Goal: Feedback & Contribution: Leave review/rating

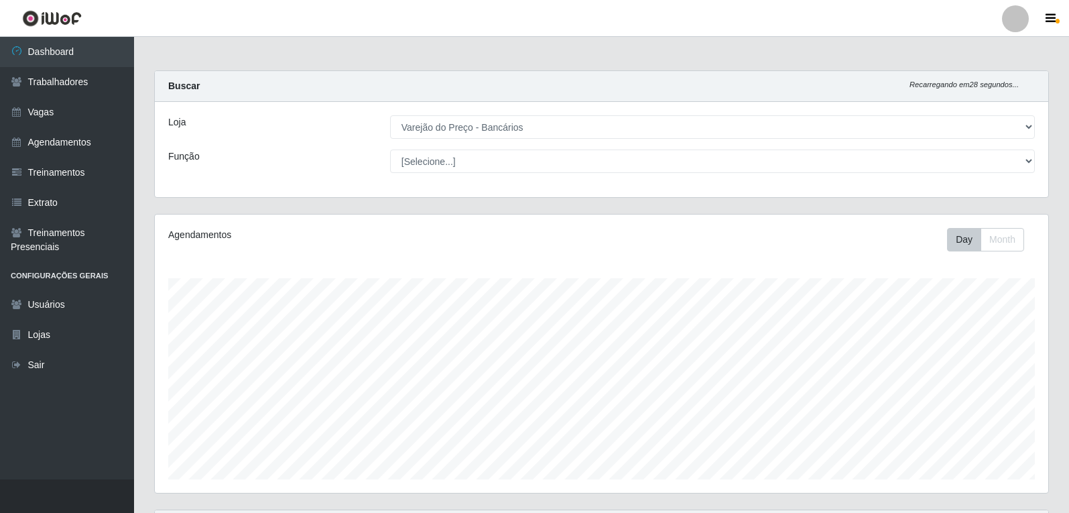
select select "157"
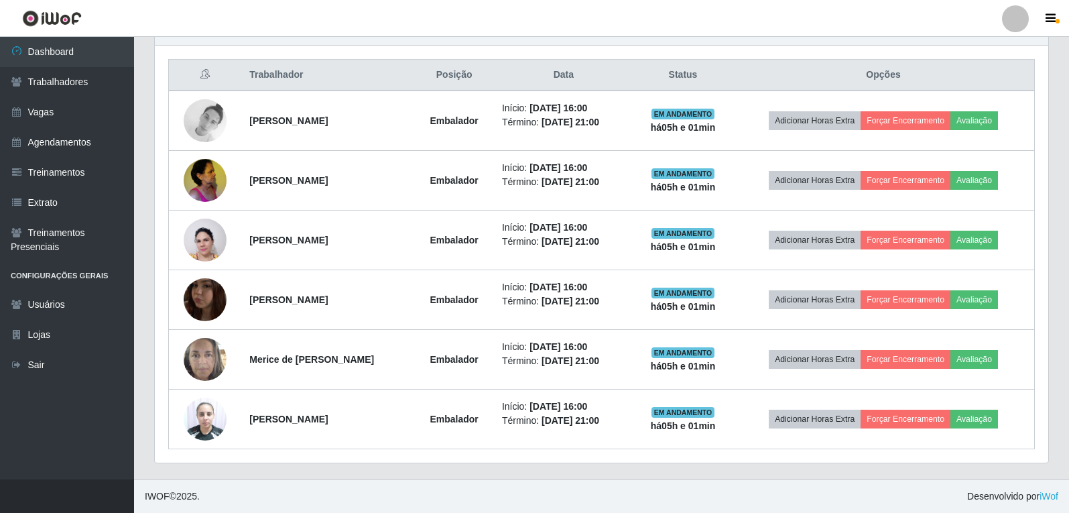
click at [973, 119] on button "Avaliação" at bounding box center [975, 120] width 48 height 19
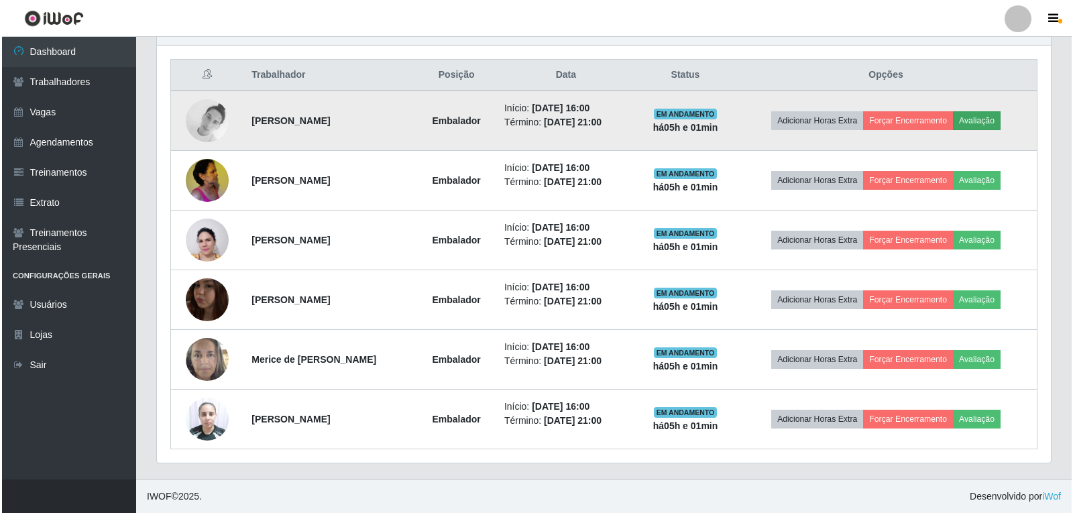
scroll to position [278, 887]
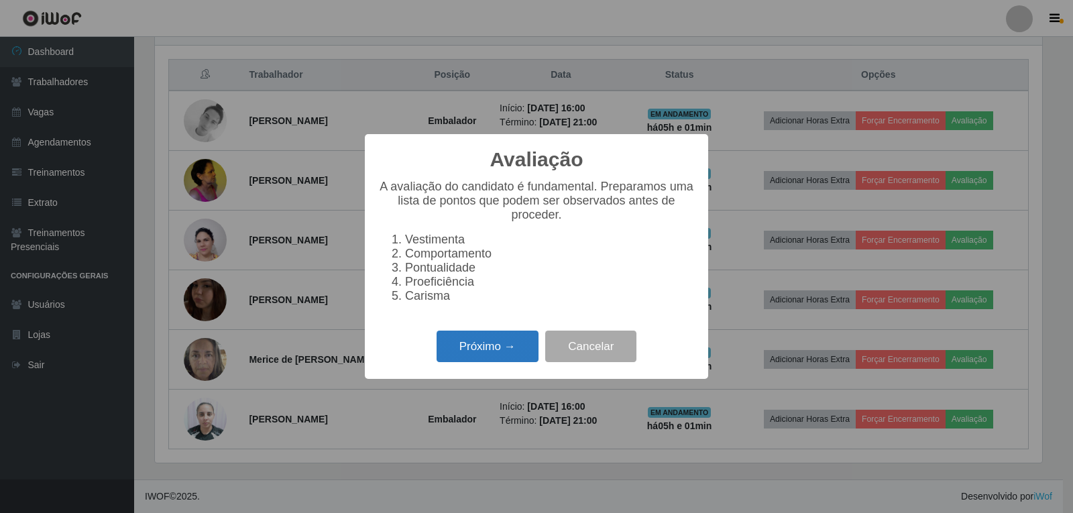
click at [476, 341] on button "Próximo →" at bounding box center [487, 347] width 102 height 32
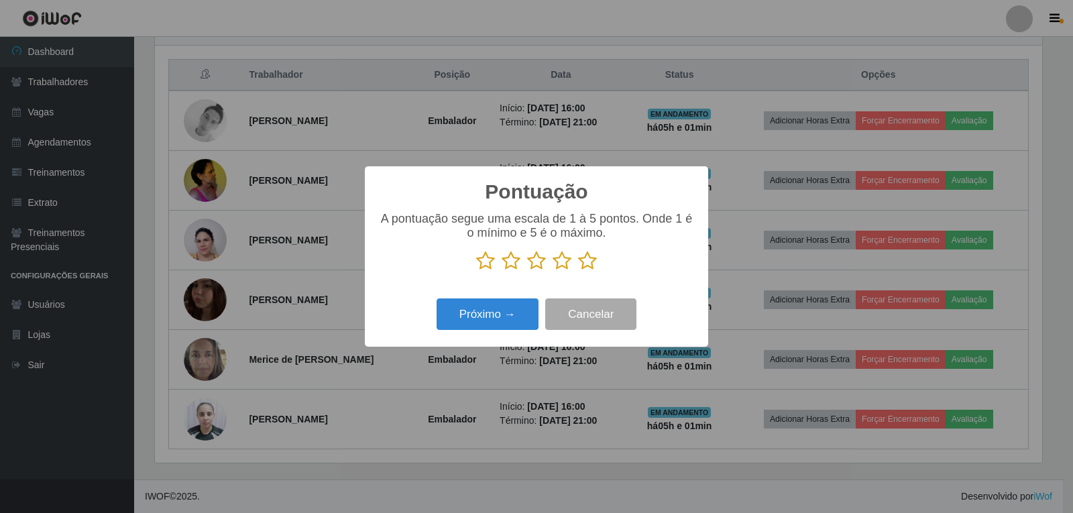
scroll to position [670139, 669531]
click at [584, 263] on icon at bounding box center [587, 261] width 19 height 20
click at [578, 271] on input "radio" at bounding box center [578, 271] width 0 height 0
click at [495, 298] on div "Próximo → Cancelar" at bounding box center [536, 314] width 316 height 38
click at [498, 317] on button "Próximo →" at bounding box center [487, 314] width 102 height 32
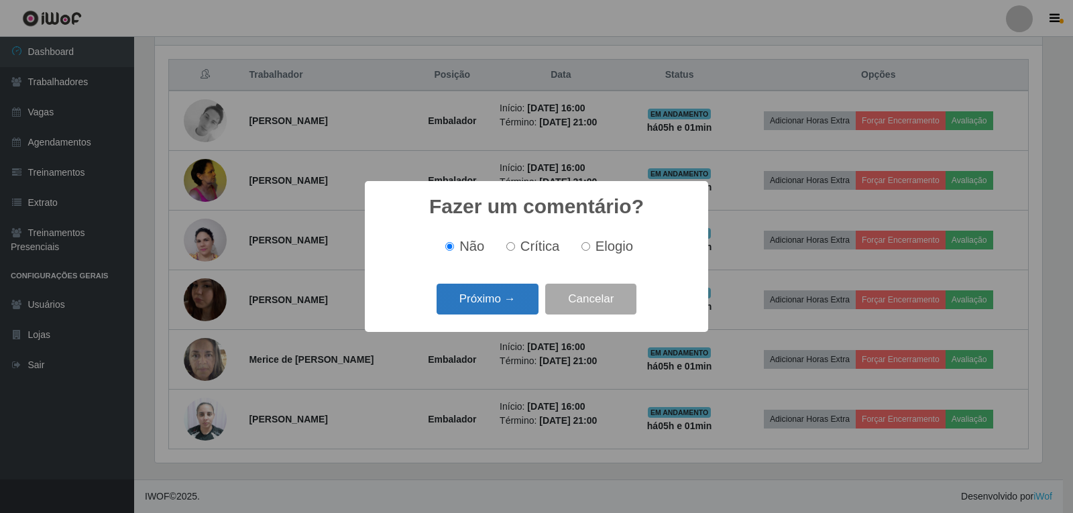
click at [498, 305] on button "Próximo →" at bounding box center [487, 300] width 102 height 32
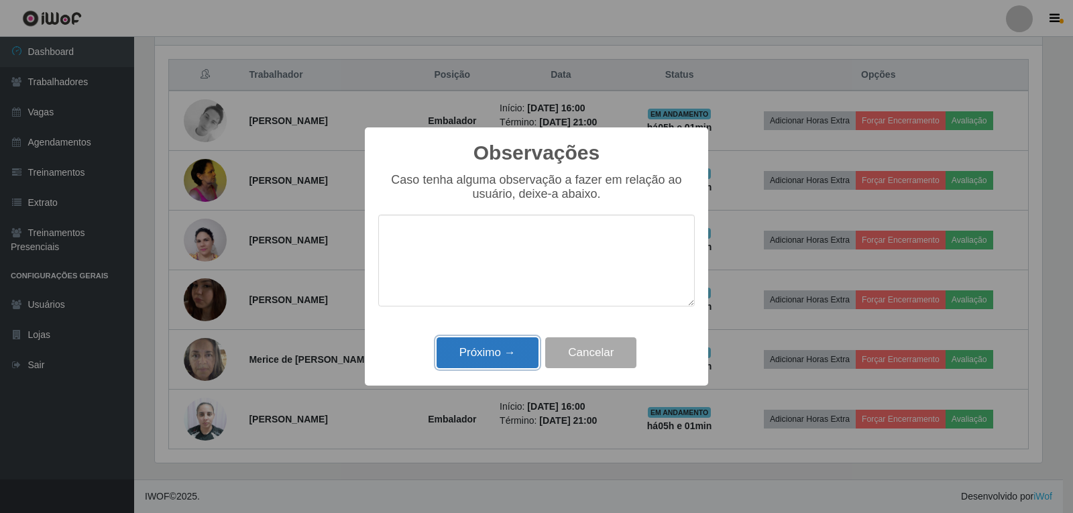
click at [513, 353] on button "Próximo →" at bounding box center [487, 353] width 102 height 32
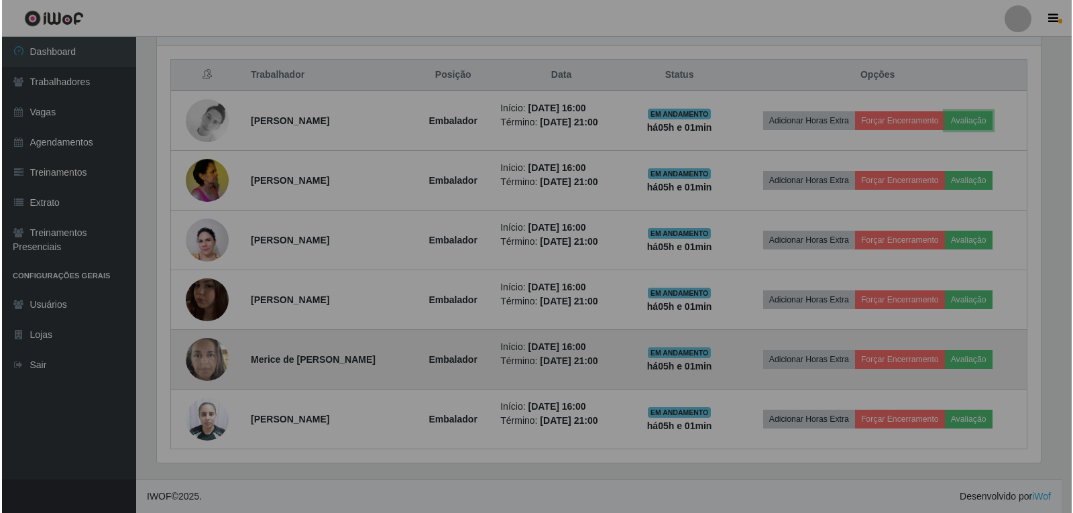
scroll to position [278, 894]
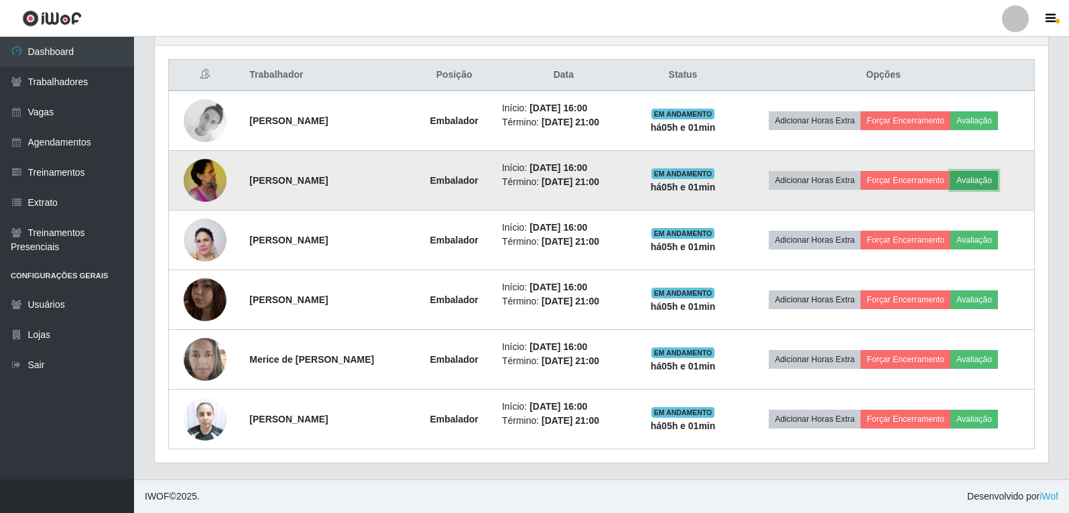
click at [998, 181] on button "Avaliação" at bounding box center [975, 180] width 48 height 19
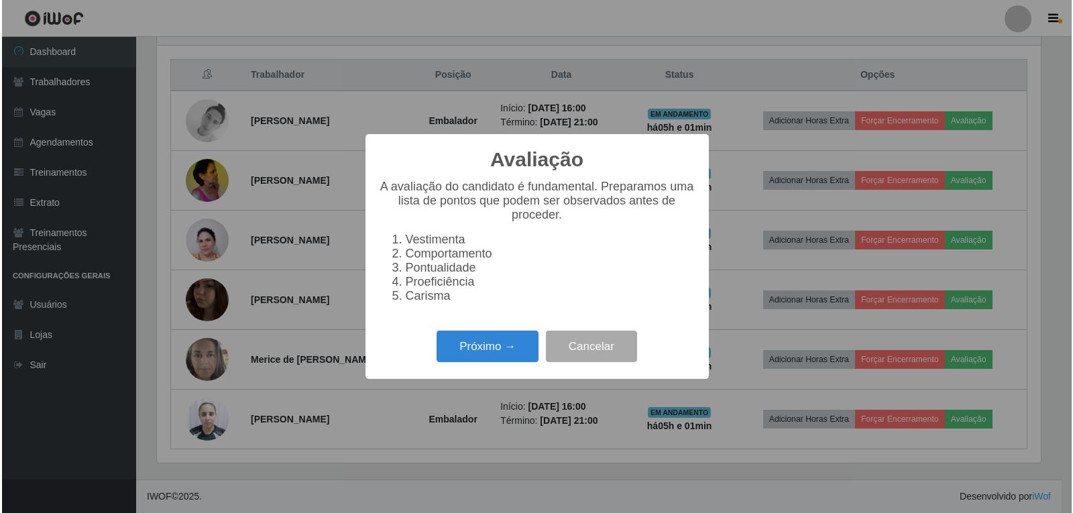
scroll to position [278, 887]
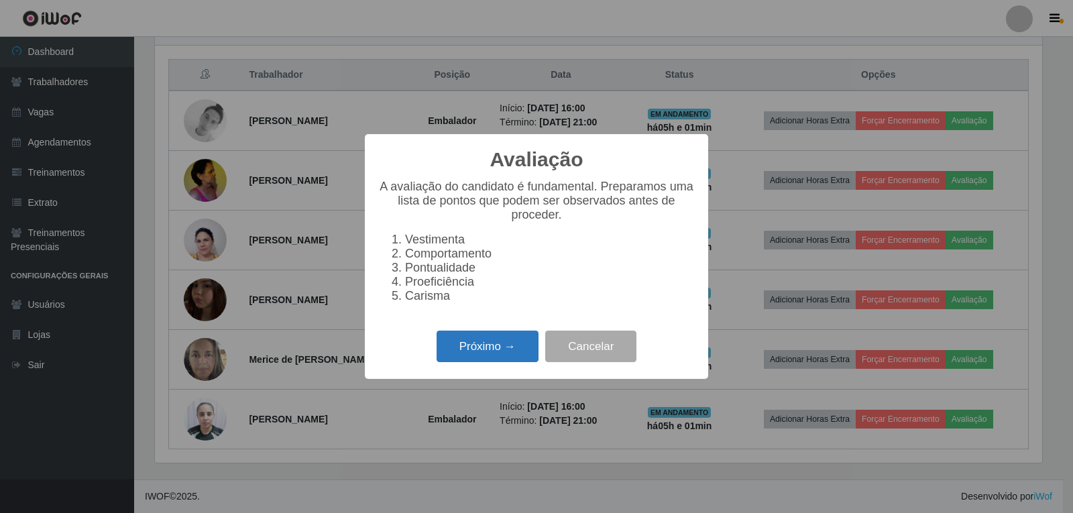
click at [528, 359] on button "Próximo →" at bounding box center [487, 347] width 102 height 32
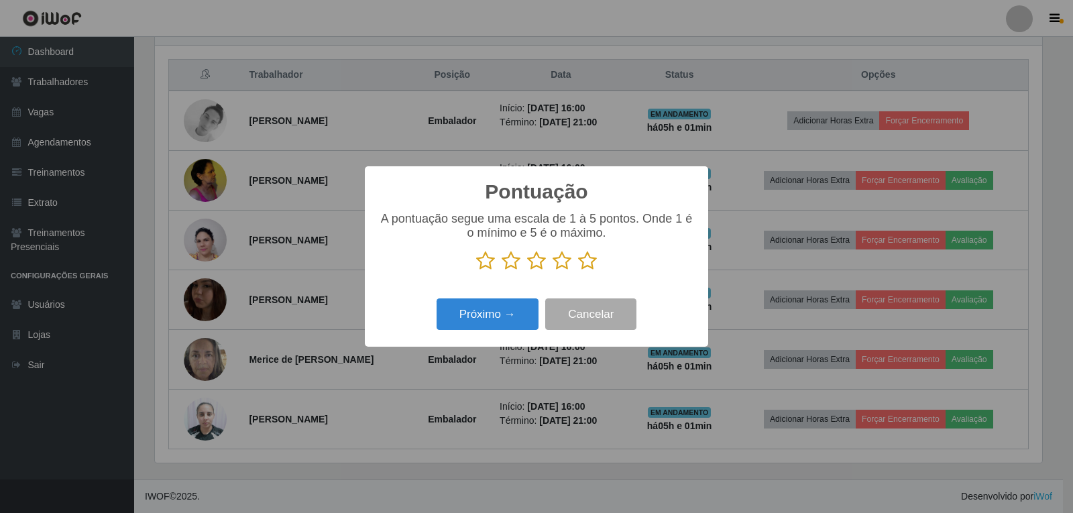
click at [591, 271] on icon at bounding box center [587, 261] width 19 height 20
click at [578, 271] on input "radio" at bounding box center [578, 271] width 0 height 0
click at [499, 313] on button "Próximo →" at bounding box center [487, 314] width 102 height 32
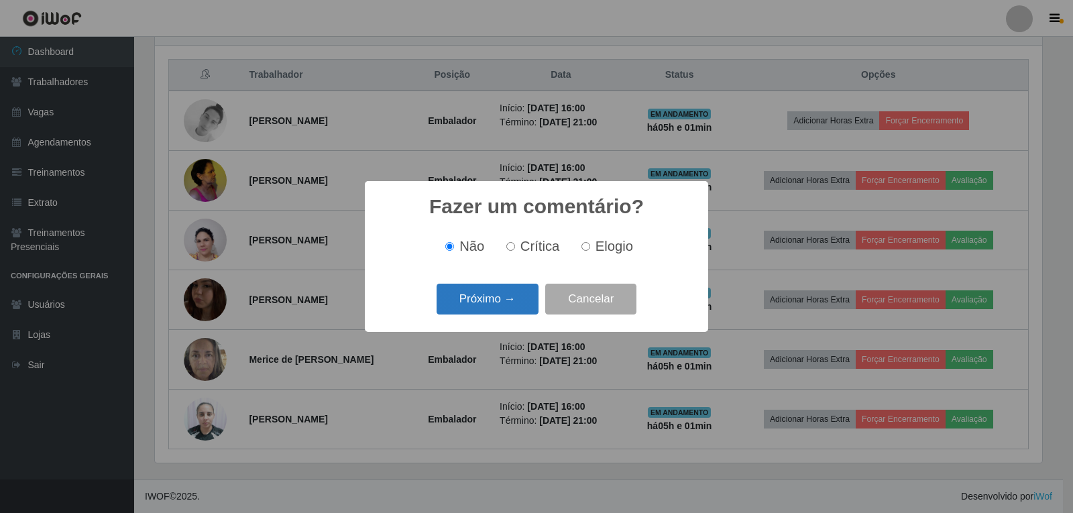
click at [514, 295] on button "Próximo →" at bounding box center [487, 300] width 102 height 32
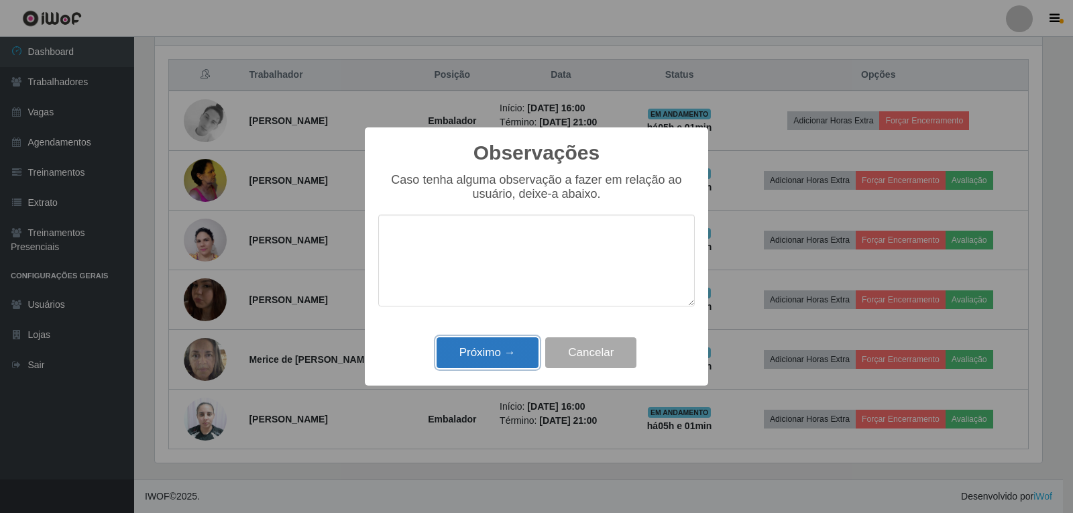
click at [522, 344] on button "Próximo →" at bounding box center [487, 353] width 102 height 32
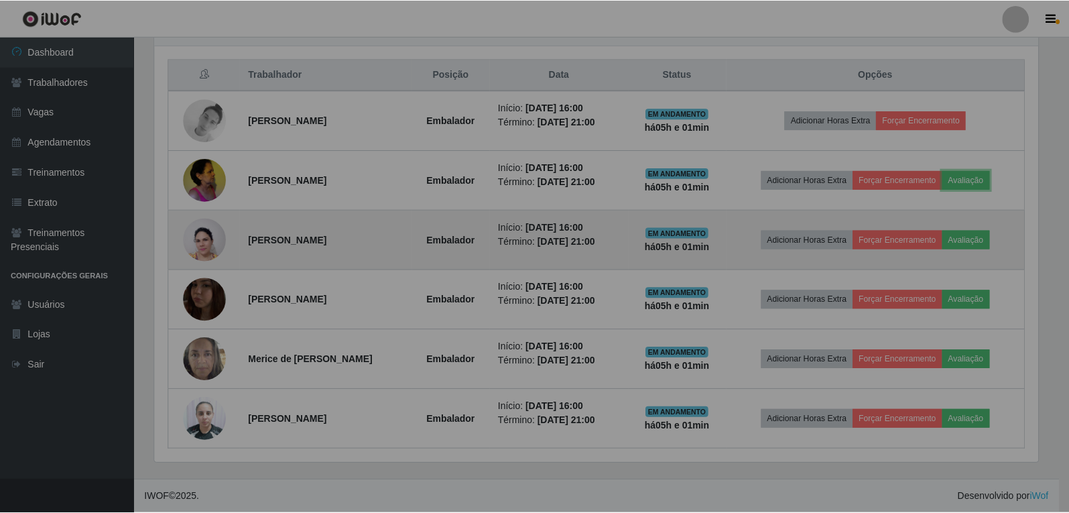
scroll to position [278, 894]
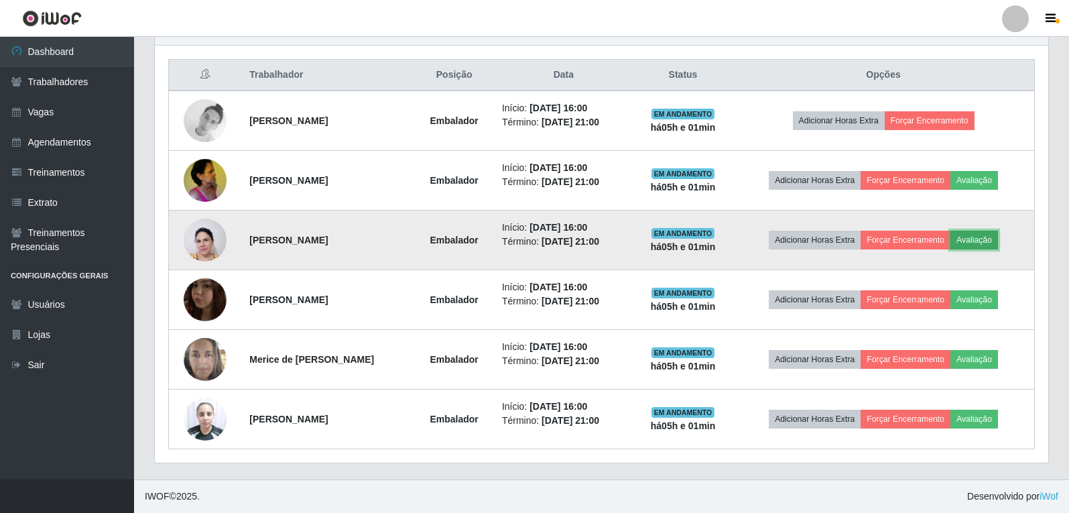
click at [977, 243] on button "Avaliação" at bounding box center [975, 240] width 48 height 19
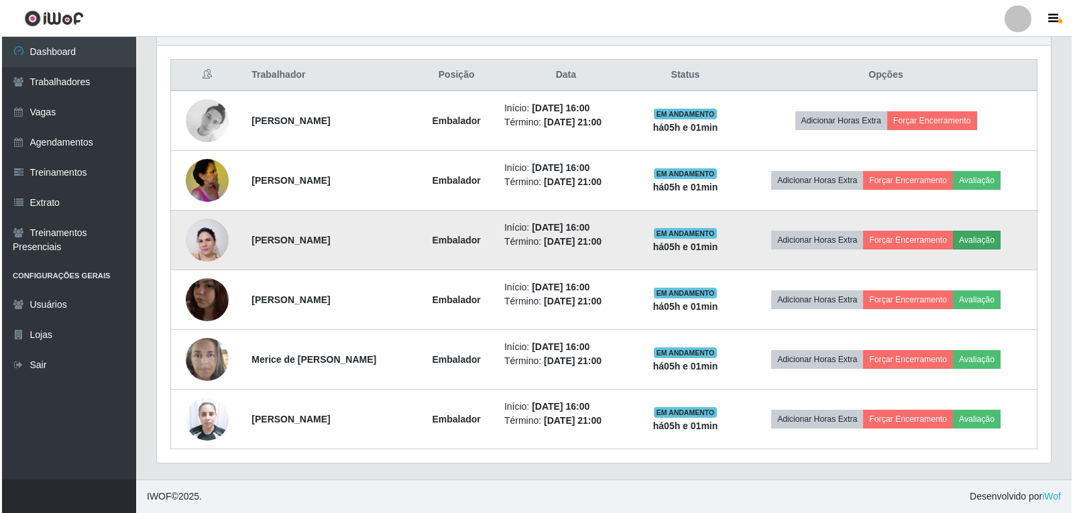
scroll to position [278, 887]
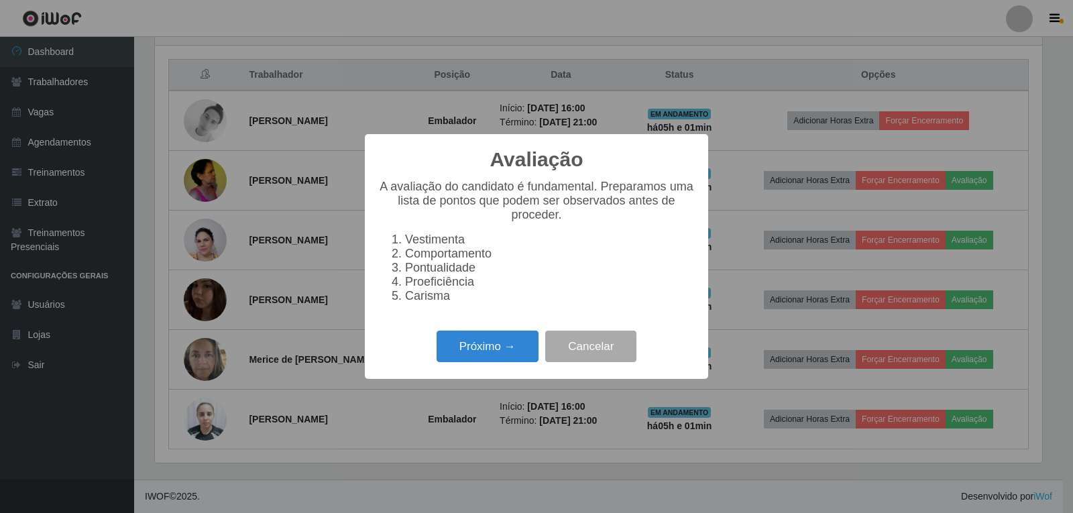
click at [479, 337] on div "Próximo → Cancelar" at bounding box center [536, 346] width 316 height 38
click at [482, 343] on button "Próximo →" at bounding box center [487, 347] width 102 height 32
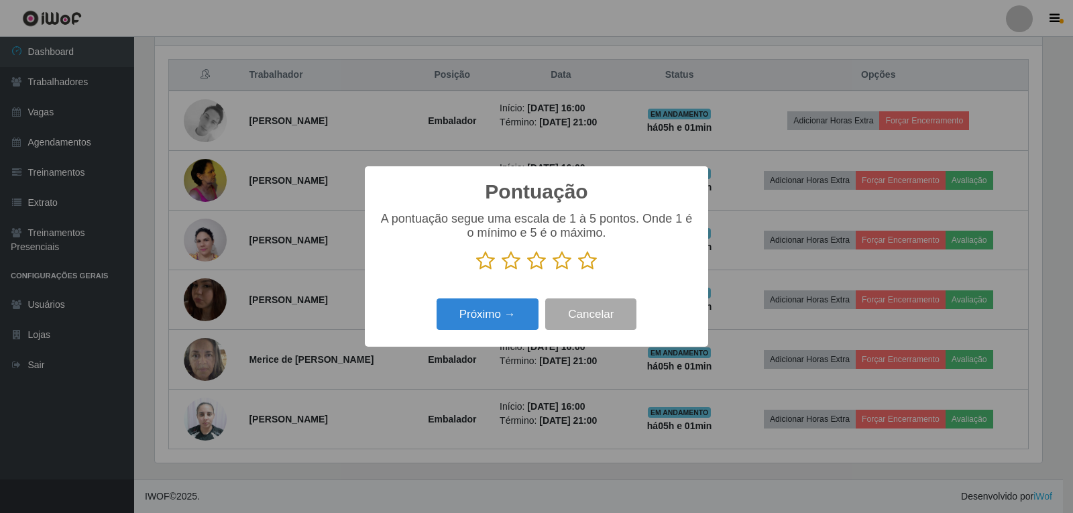
drag, startPoint x: 590, startPoint y: 263, endPoint x: 551, endPoint y: 277, distance: 41.4
click at [589, 263] on icon at bounding box center [587, 261] width 19 height 20
click at [578, 271] on input "radio" at bounding box center [578, 271] width 0 height 0
click at [513, 318] on button "Próximo →" at bounding box center [487, 314] width 102 height 32
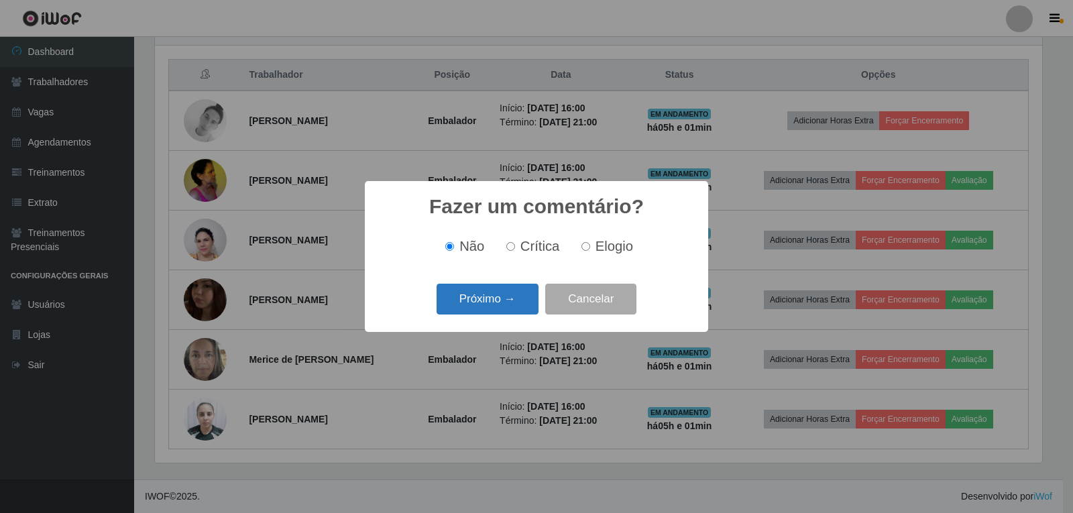
click at [511, 313] on button "Próximo →" at bounding box center [487, 300] width 102 height 32
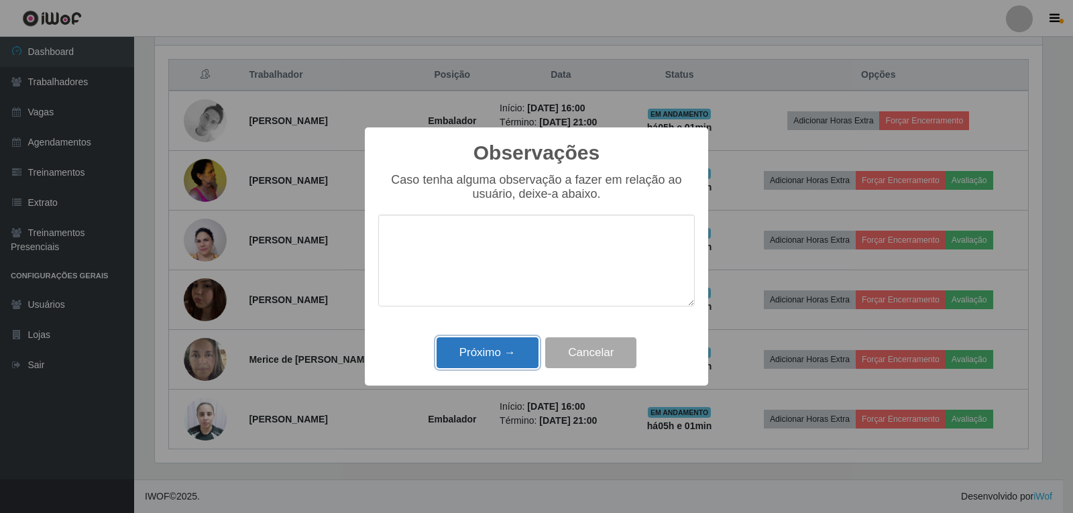
click at [527, 351] on button "Próximo →" at bounding box center [487, 353] width 102 height 32
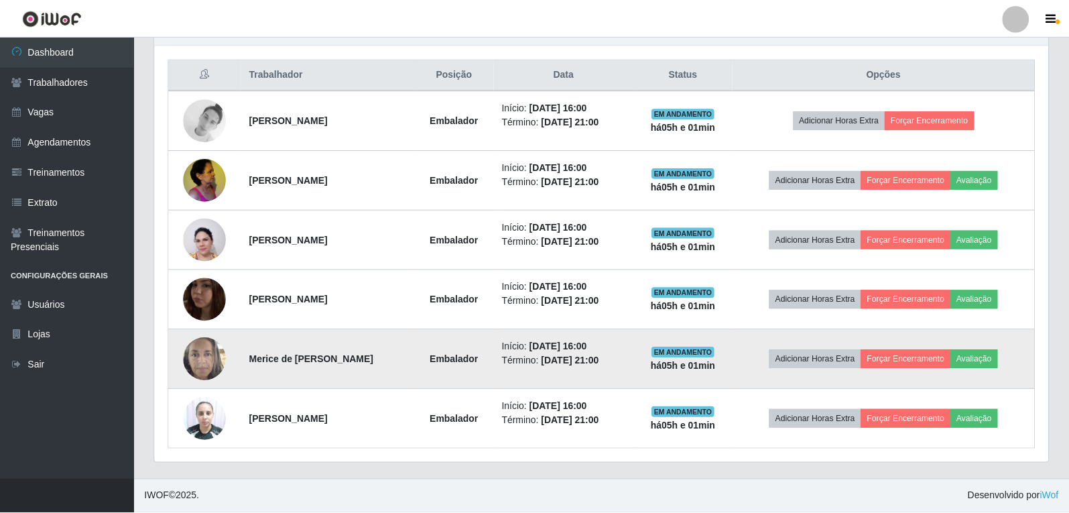
scroll to position [278, 894]
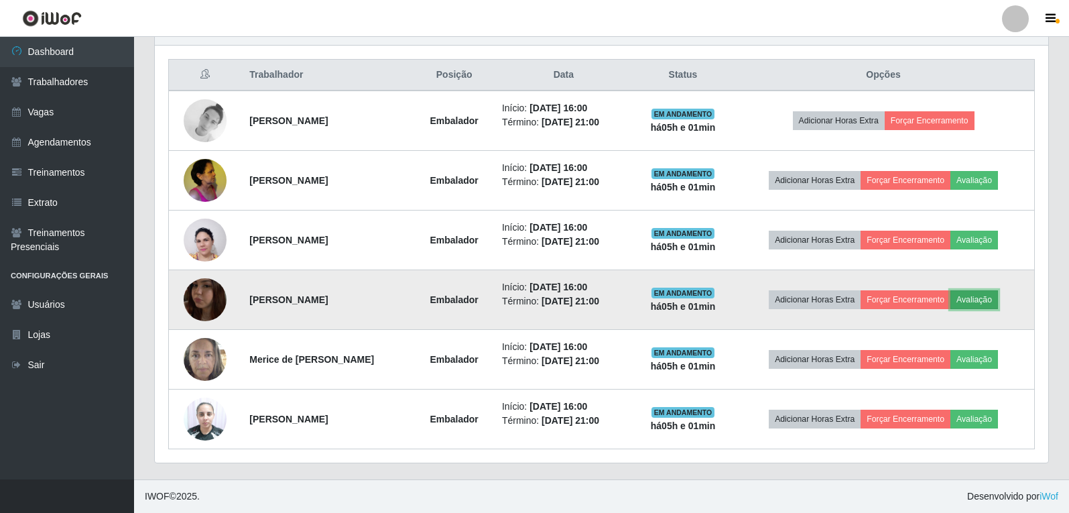
click at [983, 305] on button "Avaliação" at bounding box center [975, 299] width 48 height 19
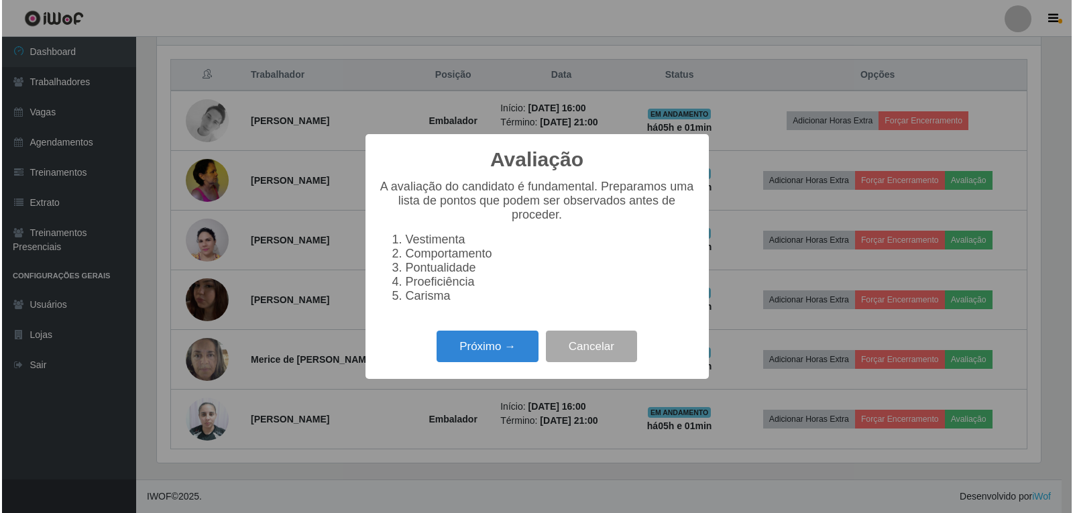
scroll to position [278, 887]
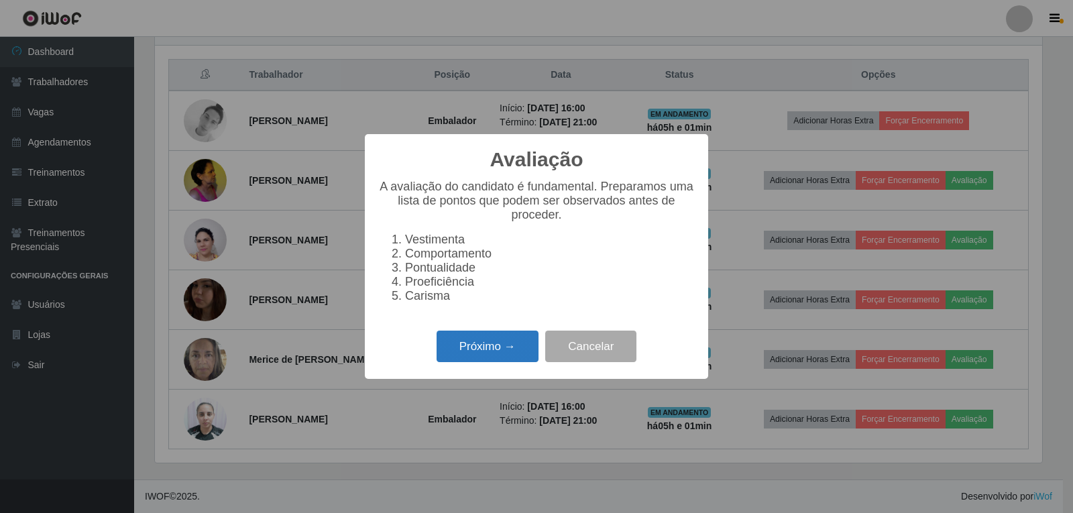
click at [483, 362] on button "Próximo →" at bounding box center [487, 347] width 102 height 32
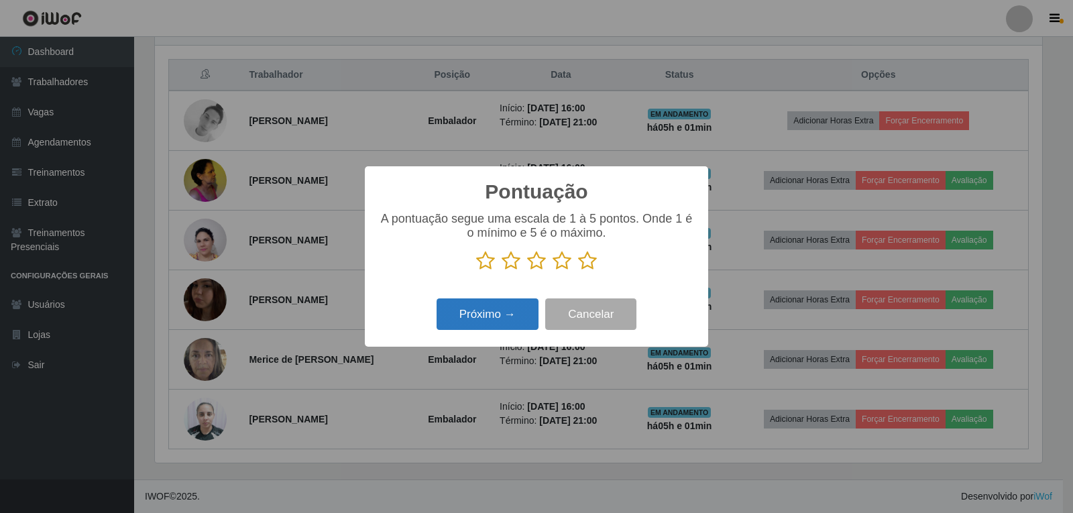
scroll to position [670139, 669531]
click at [590, 264] on icon at bounding box center [587, 261] width 19 height 20
click at [578, 271] on input "radio" at bounding box center [578, 271] width 0 height 0
click at [514, 310] on button "Próximo →" at bounding box center [487, 314] width 102 height 32
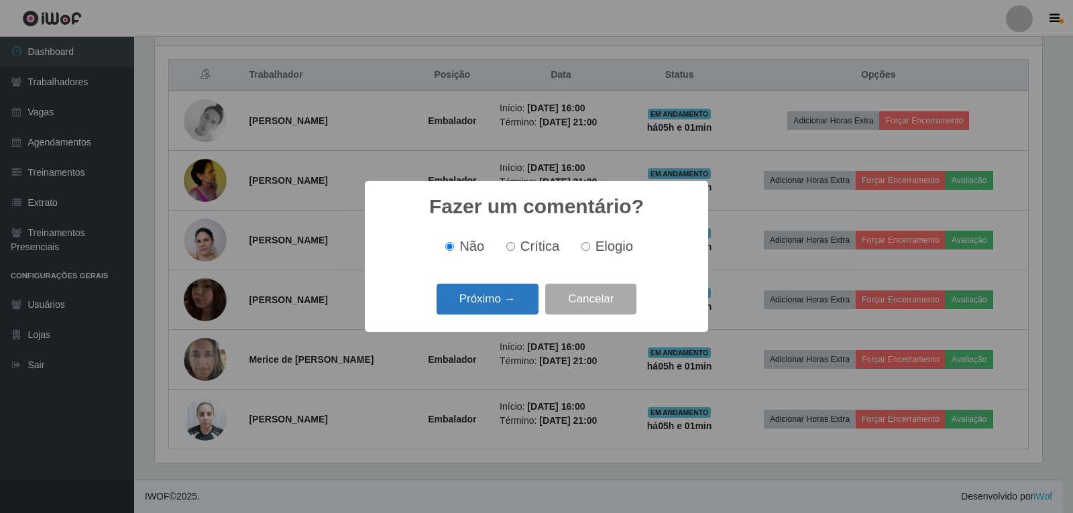
click at [503, 301] on button "Próximo →" at bounding box center [487, 300] width 102 height 32
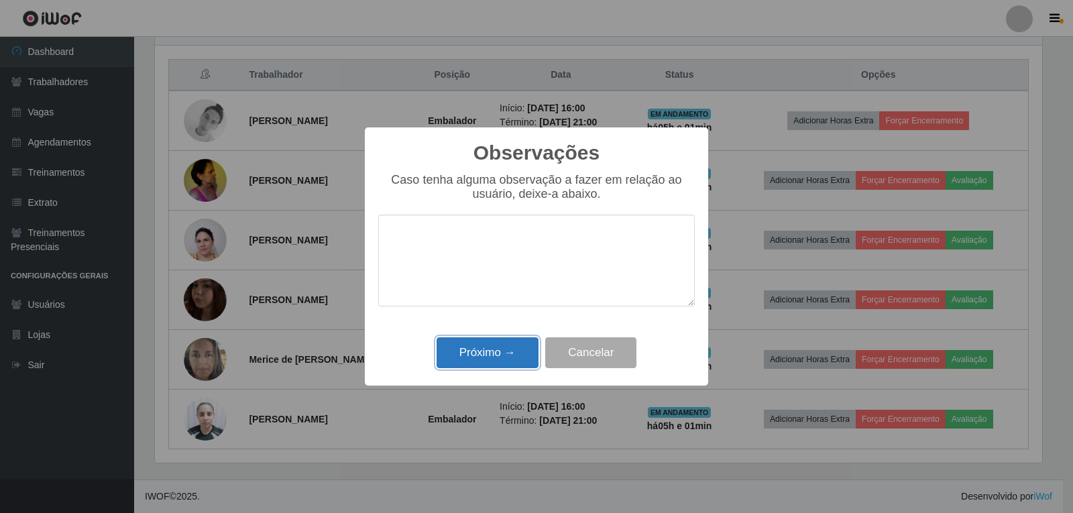
click at [510, 340] on button "Próximo →" at bounding box center [487, 353] width 102 height 32
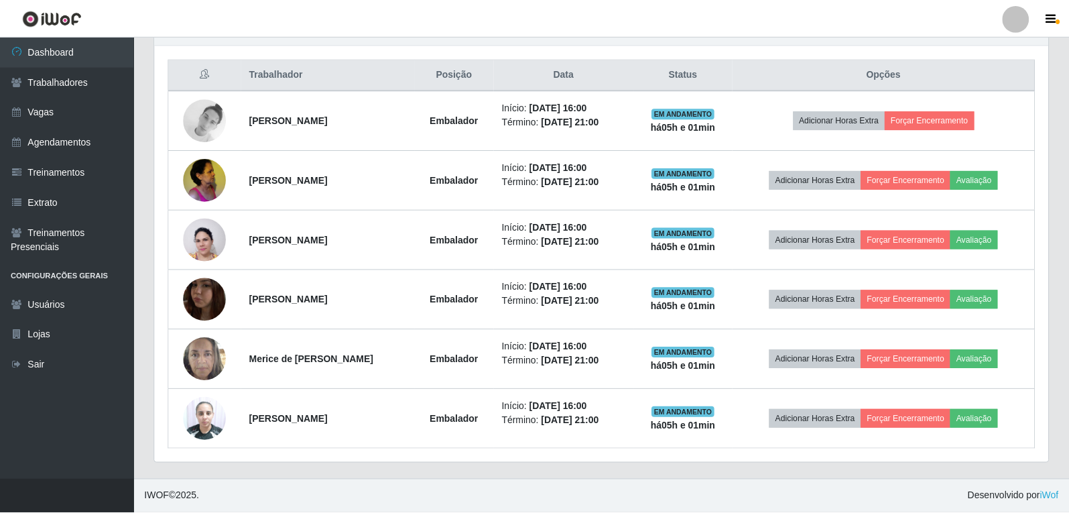
scroll to position [278, 894]
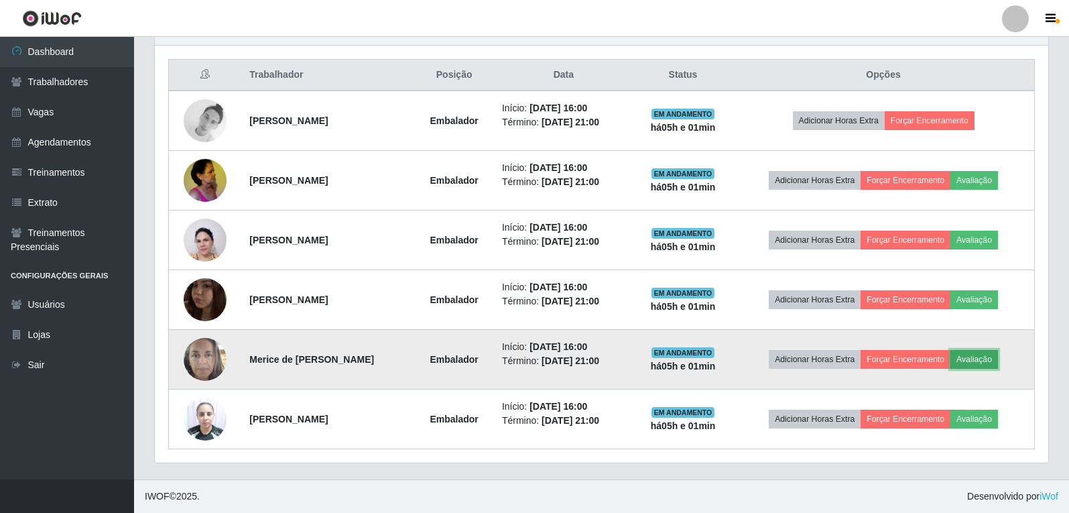
click at [993, 359] on button "Avaliação" at bounding box center [975, 359] width 48 height 19
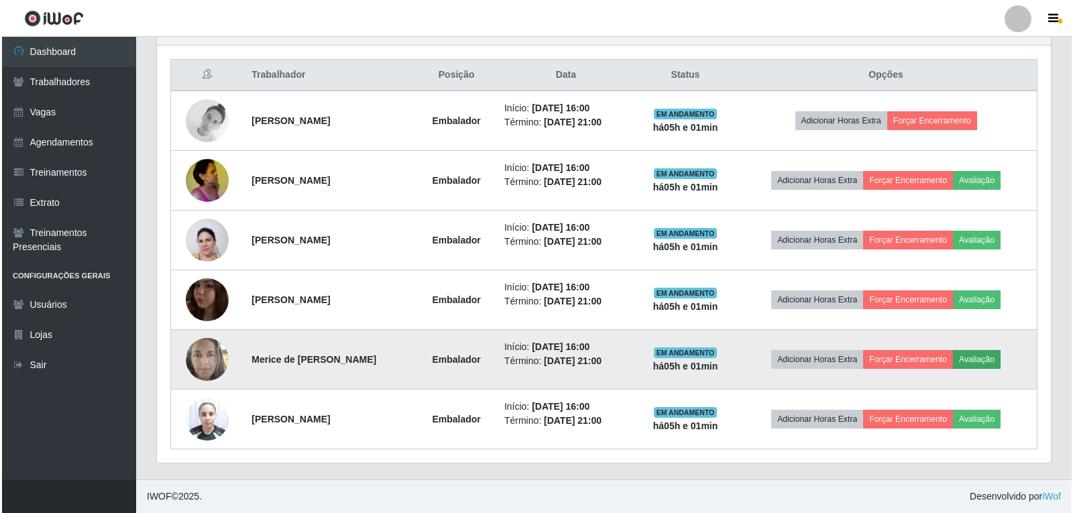
scroll to position [278, 887]
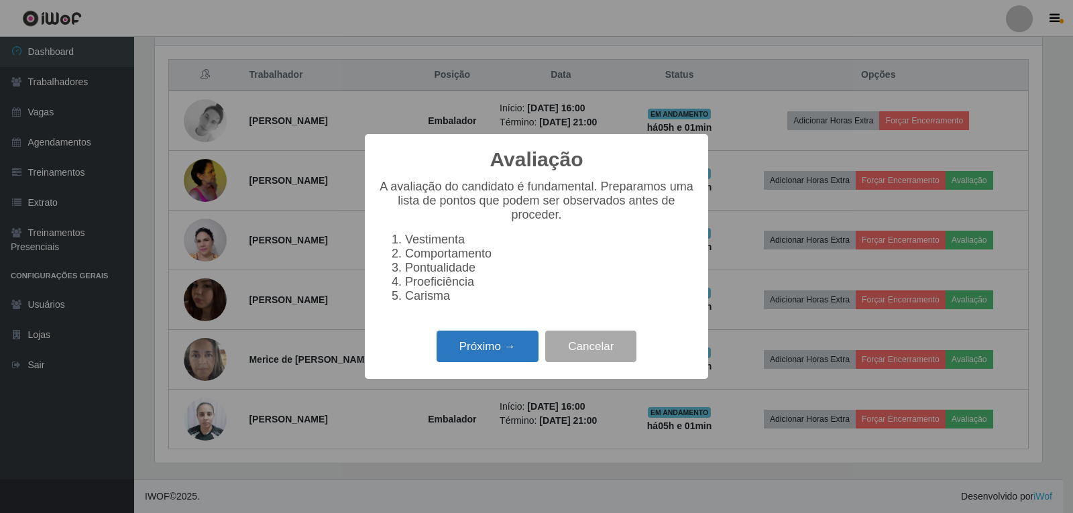
click at [511, 360] on button "Próximo →" at bounding box center [487, 347] width 102 height 32
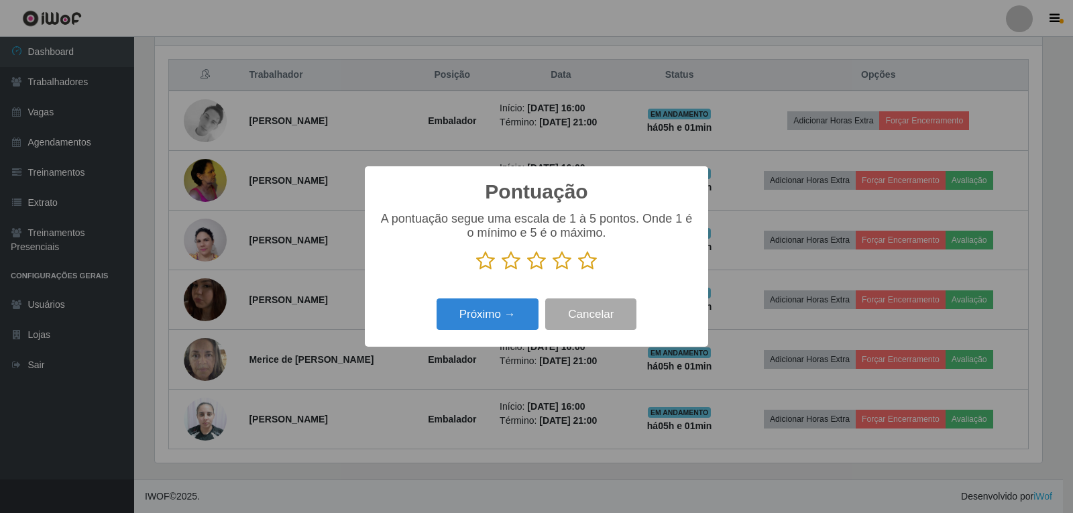
scroll to position [670139, 669531]
click at [589, 265] on icon at bounding box center [587, 261] width 19 height 20
click at [578, 271] on input "radio" at bounding box center [578, 271] width 0 height 0
click at [519, 318] on button "Próximo →" at bounding box center [487, 314] width 102 height 32
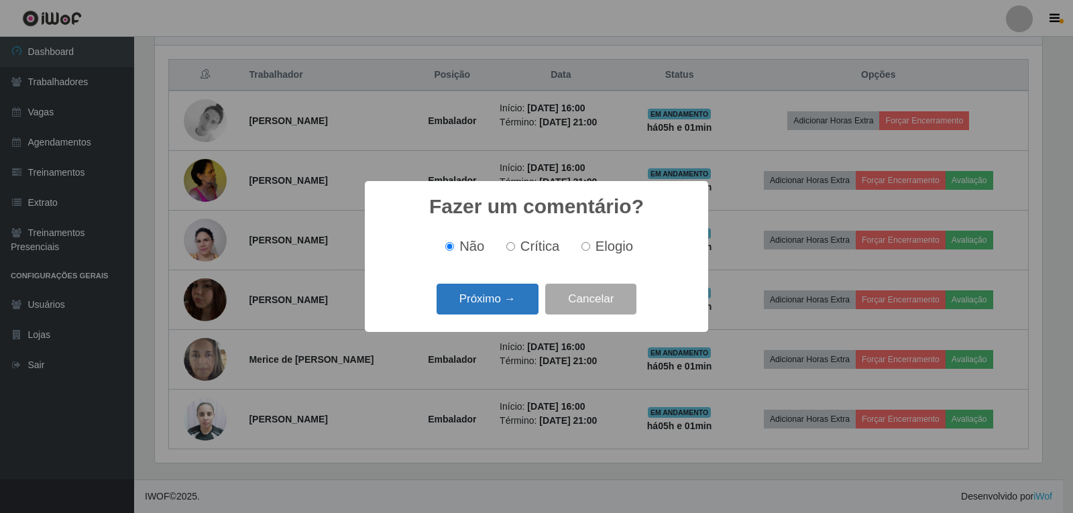
click at [529, 298] on button "Próximo →" at bounding box center [487, 300] width 102 height 32
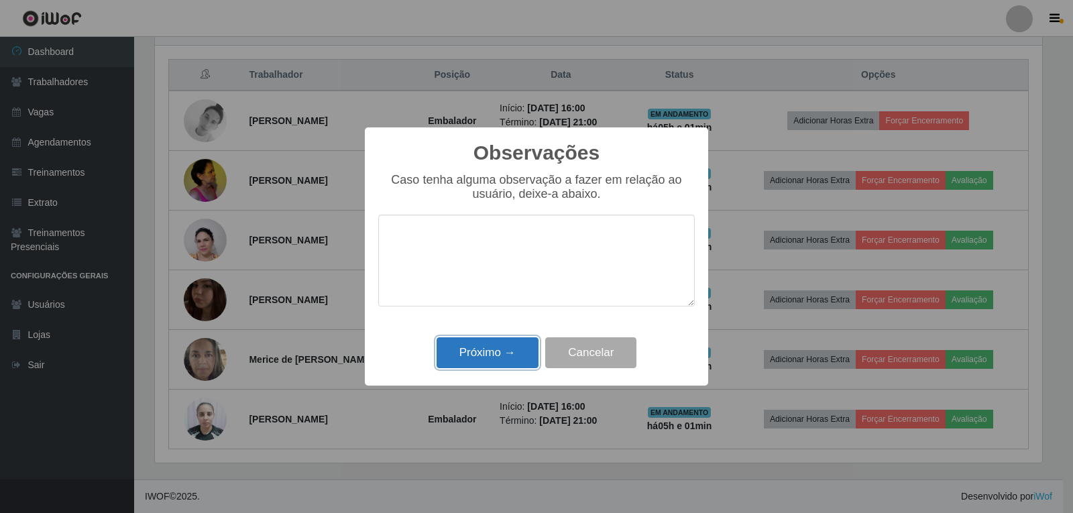
click at [522, 353] on button "Próximo →" at bounding box center [487, 353] width 102 height 32
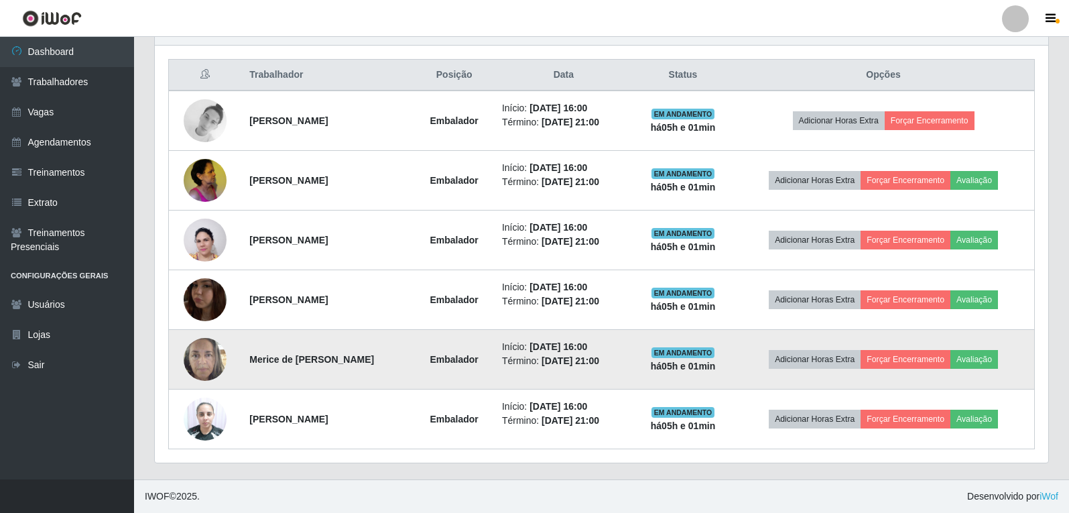
scroll to position [278, 894]
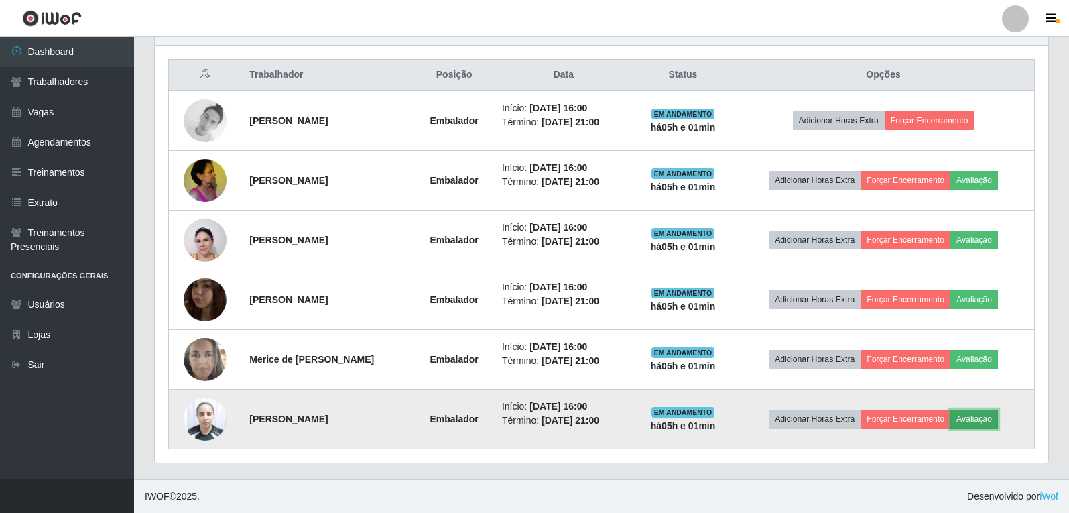
click at [986, 419] on button "Avaliação" at bounding box center [975, 419] width 48 height 19
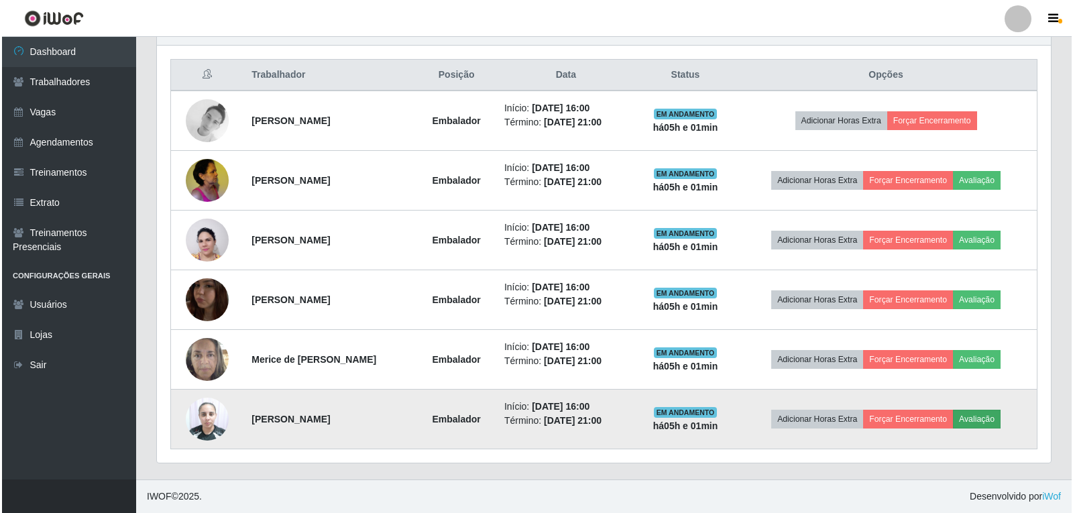
scroll to position [0, 0]
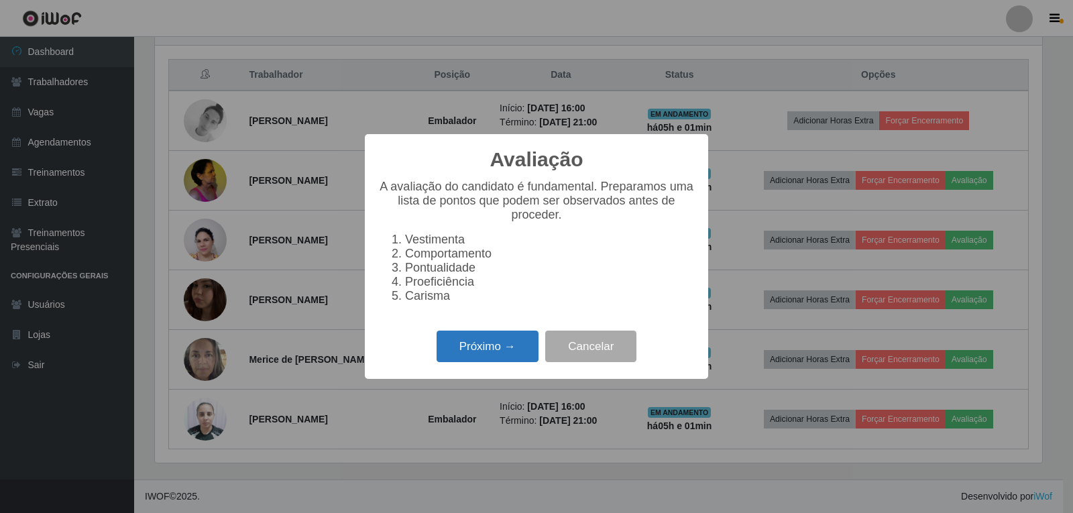
click at [497, 343] on button "Próximo →" at bounding box center [487, 347] width 102 height 32
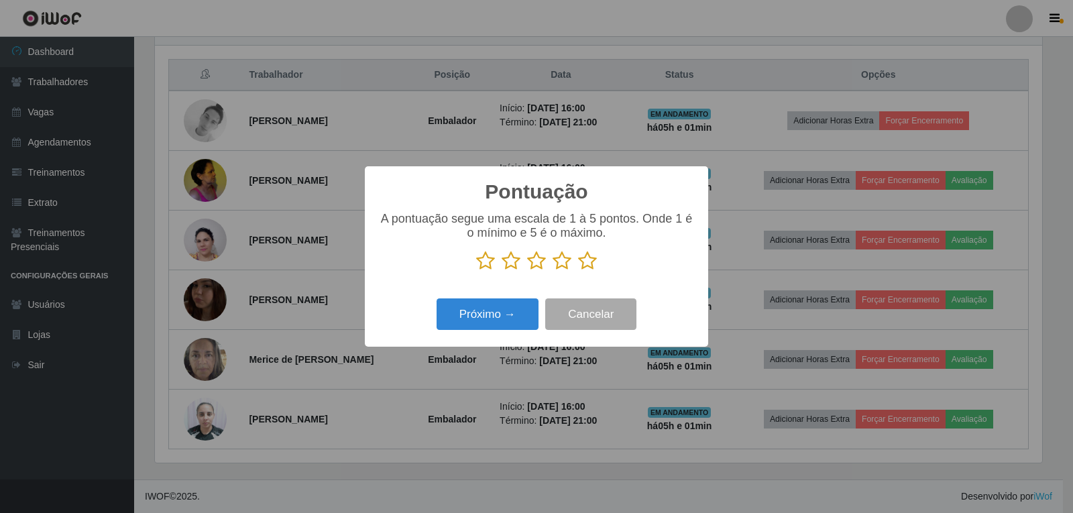
click at [591, 261] on icon at bounding box center [587, 261] width 19 height 20
click at [578, 271] on input "radio" at bounding box center [578, 271] width 0 height 0
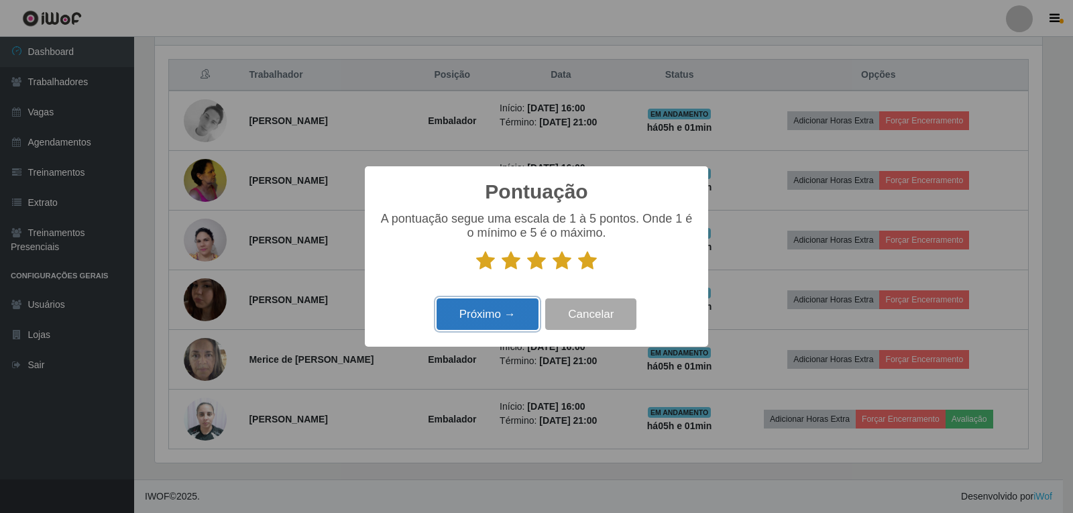
click at [524, 316] on button "Próximo →" at bounding box center [487, 314] width 102 height 32
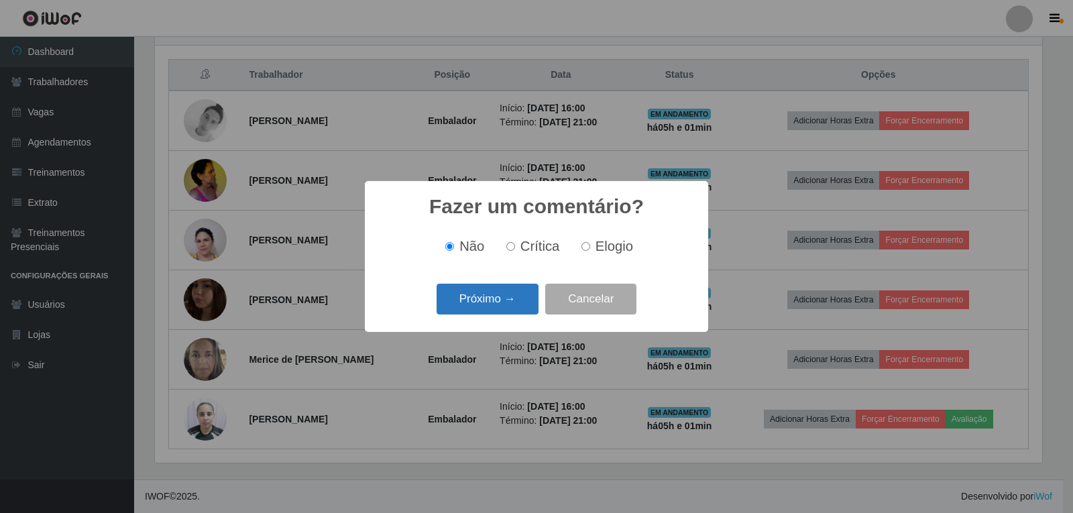
click at [525, 306] on button "Próximo →" at bounding box center [487, 300] width 102 height 32
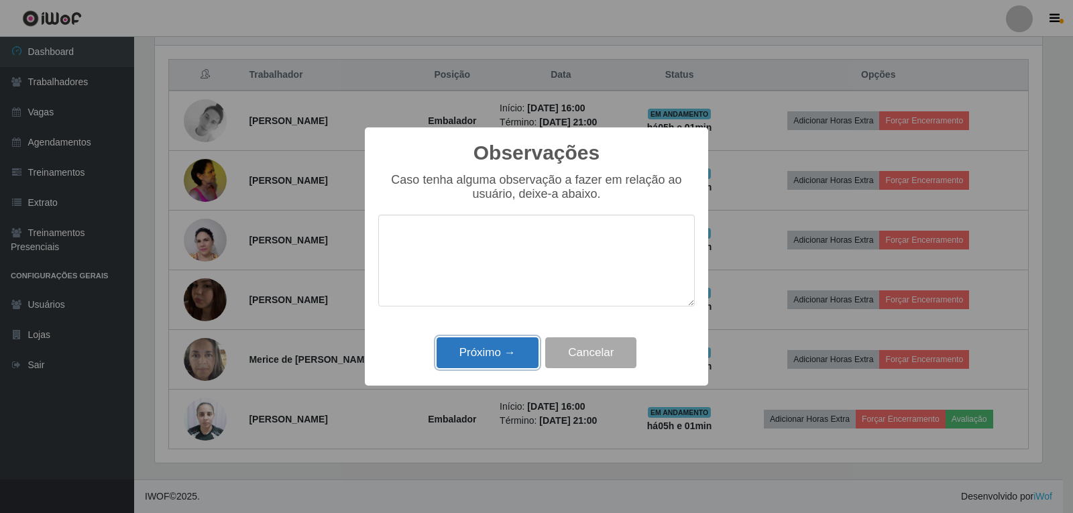
click at [516, 349] on button "Próximo →" at bounding box center [487, 353] width 102 height 32
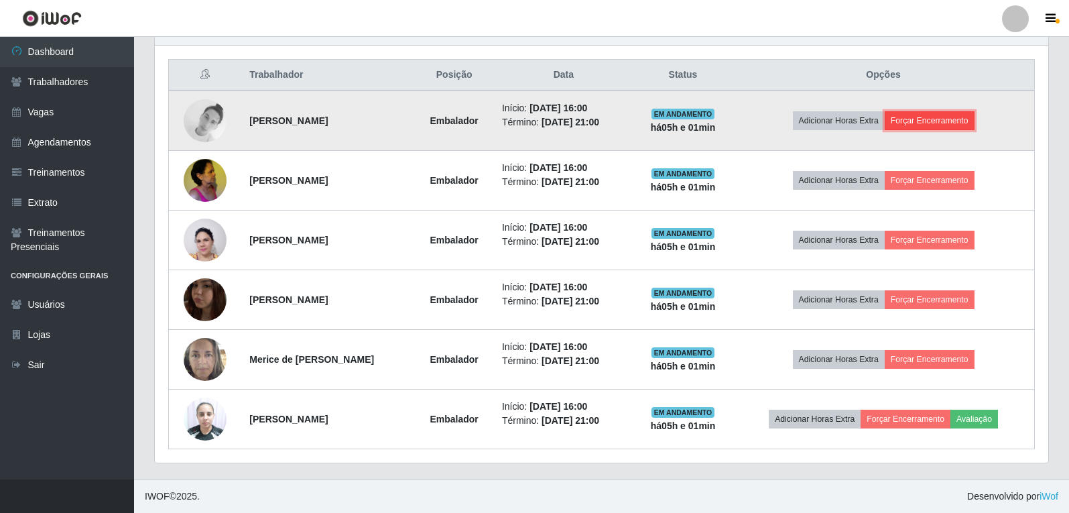
click at [916, 122] on button "Forçar Encerramento" at bounding box center [930, 120] width 90 height 19
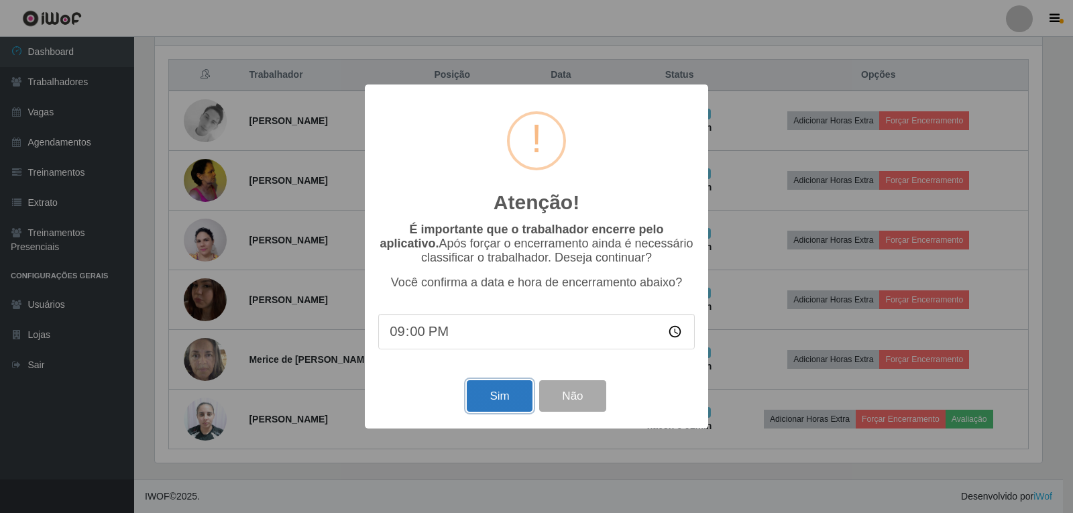
click at [482, 399] on button "Sim" at bounding box center [499, 396] width 65 height 32
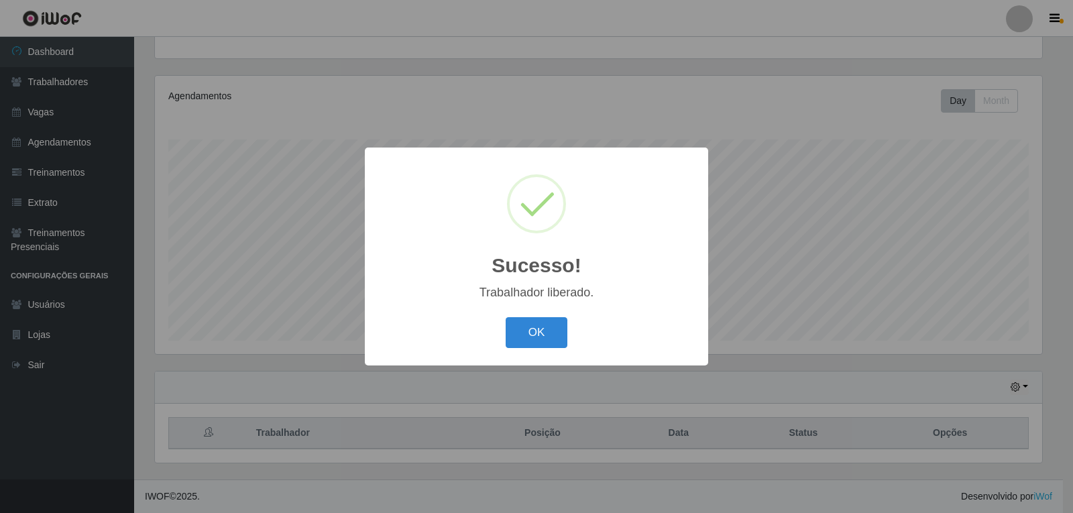
click at [505, 317] on button "OK" at bounding box center [536, 333] width 62 height 32
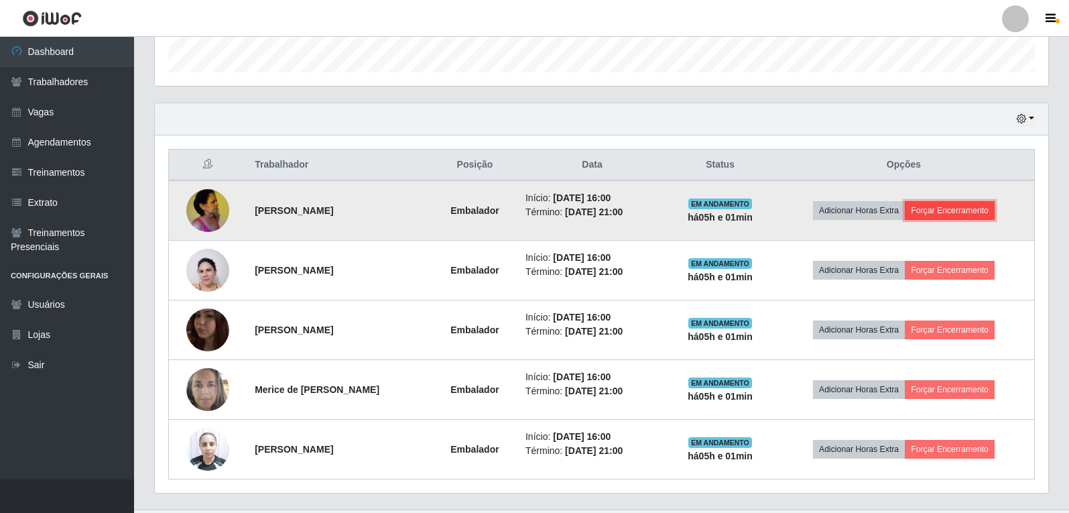
click at [969, 214] on button "Forçar Encerramento" at bounding box center [950, 210] width 90 height 19
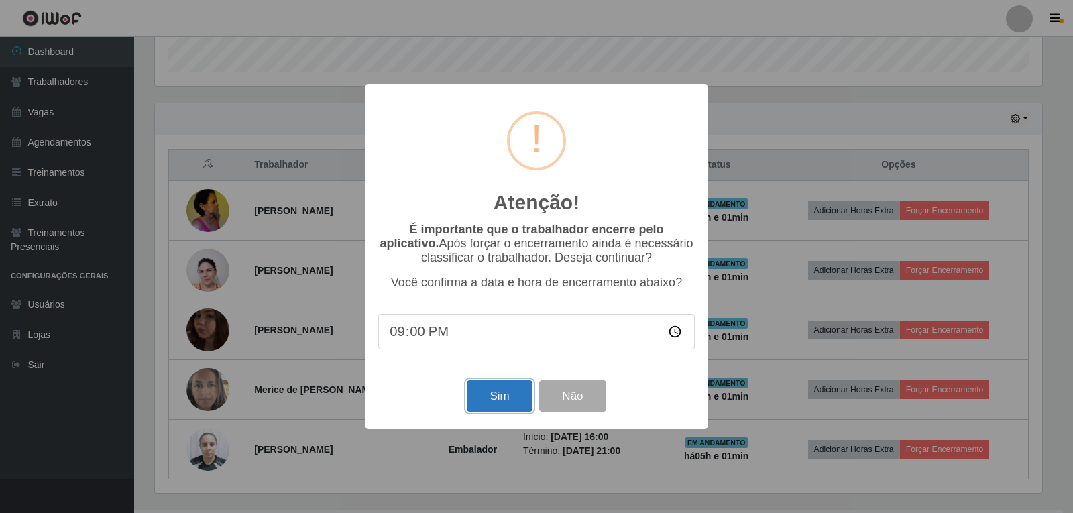
click at [492, 396] on button "Sim" at bounding box center [499, 396] width 65 height 32
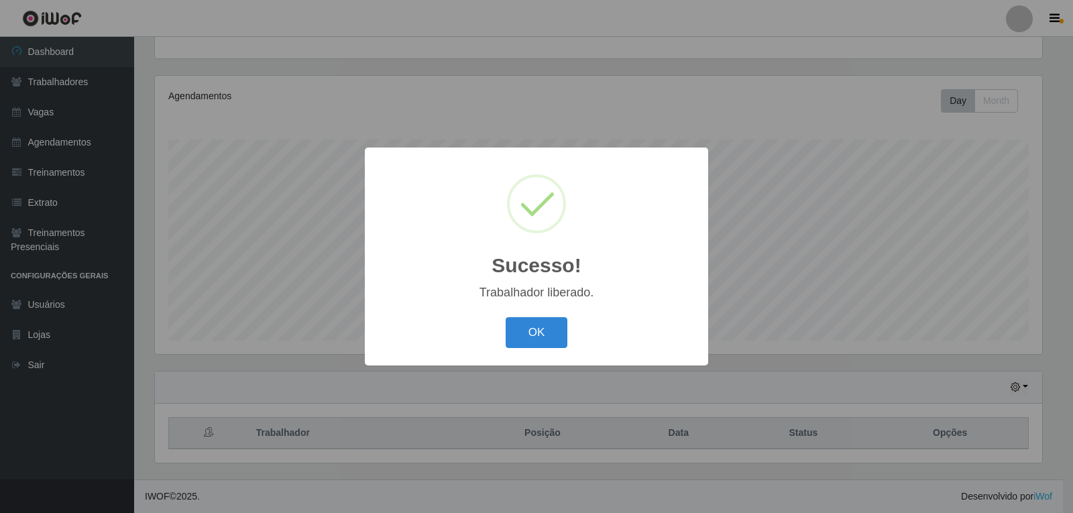
click at [505, 317] on button "OK" at bounding box center [536, 333] width 62 height 32
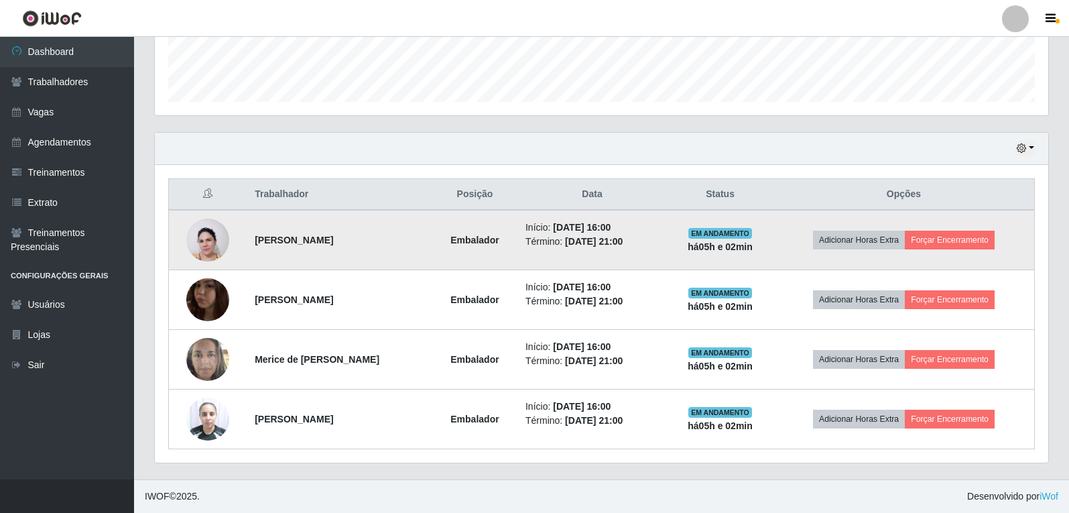
click at [980, 251] on td "Adicionar Horas Extra Forçar Encerramento" at bounding box center [904, 240] width 261 height 60
click at [981, 245] on button "Forçar Encerramento" at bounding box center [950, 240] width 90 height 19
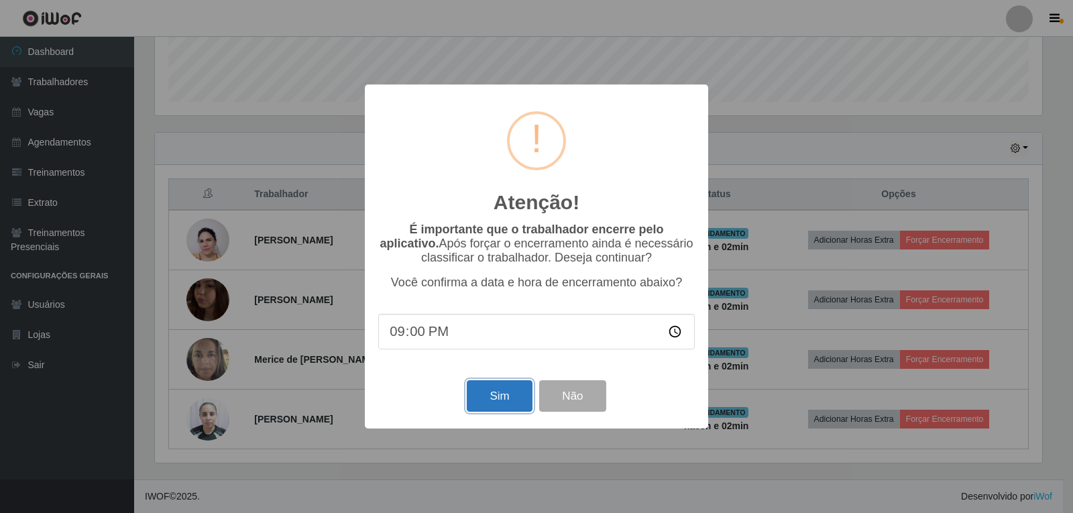
click at [491, 397] on button "Sim" at bounding box center [499, 396] width 65 height 32
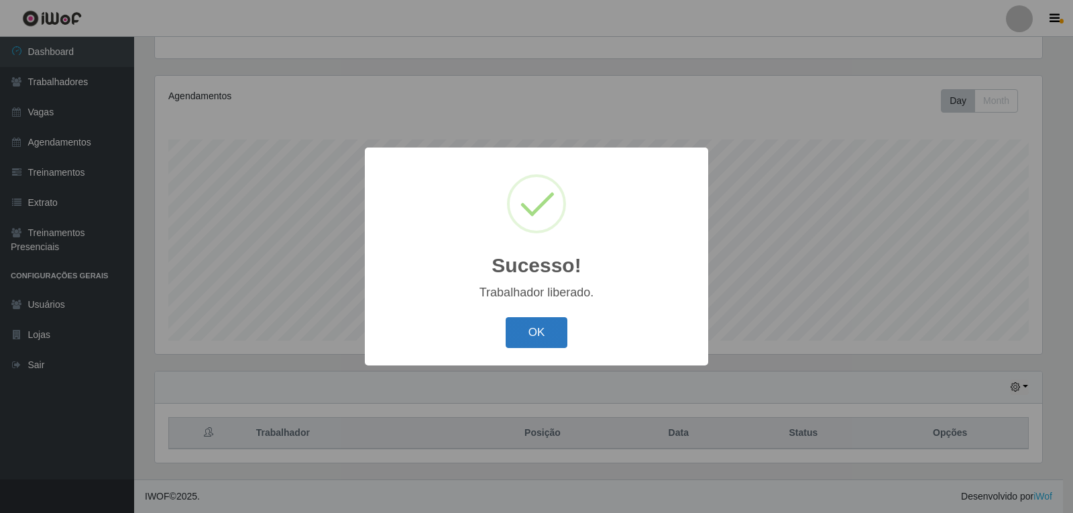
click at [538, 343] on button "OK" at bounding box center [536, 333] width 62 height 32
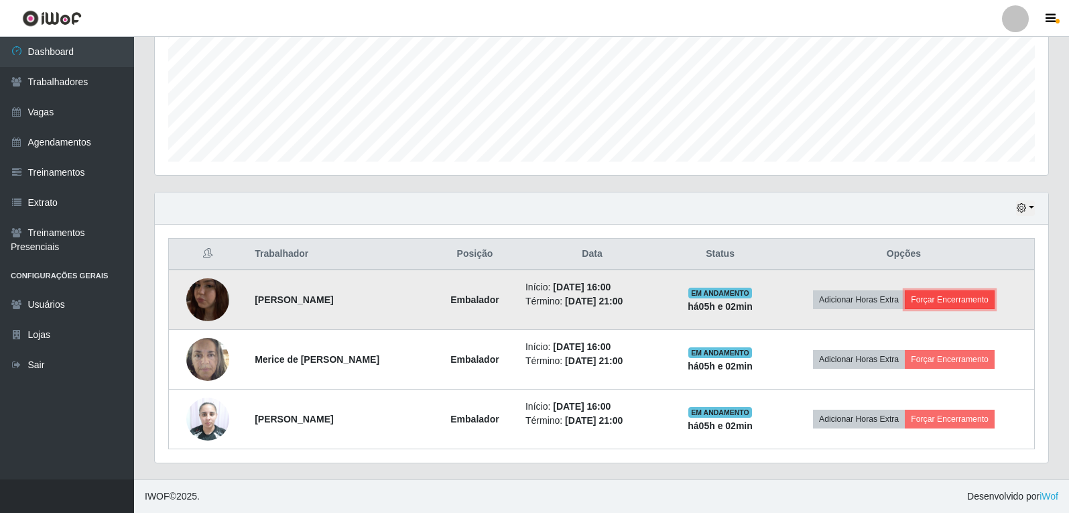
click at [982, 296] on button "Forçar Encerramento" at bounding box center [950, 299] width 90 height 19
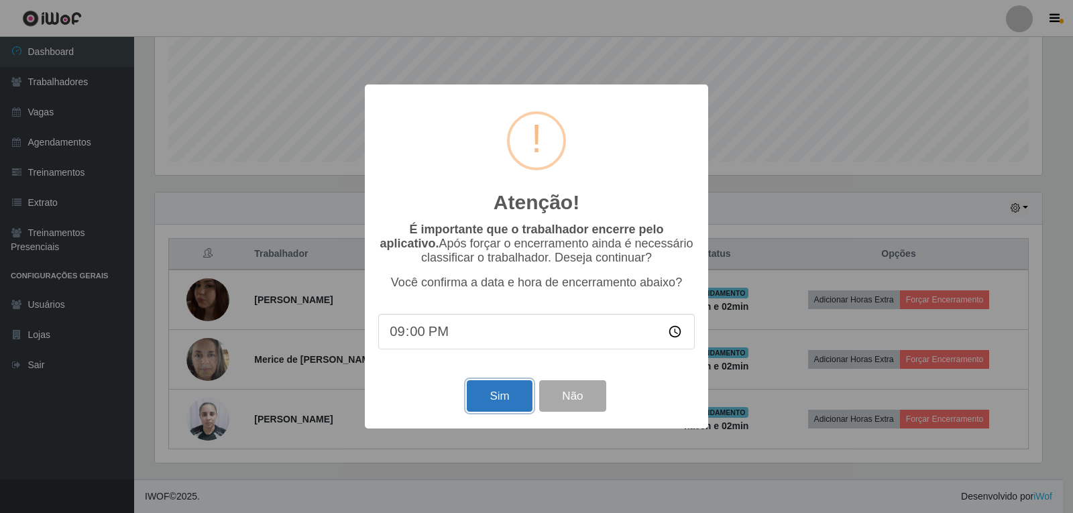
click at [506, 393] on button "Sim" at bounding box center [499, 396] width 65 height 32
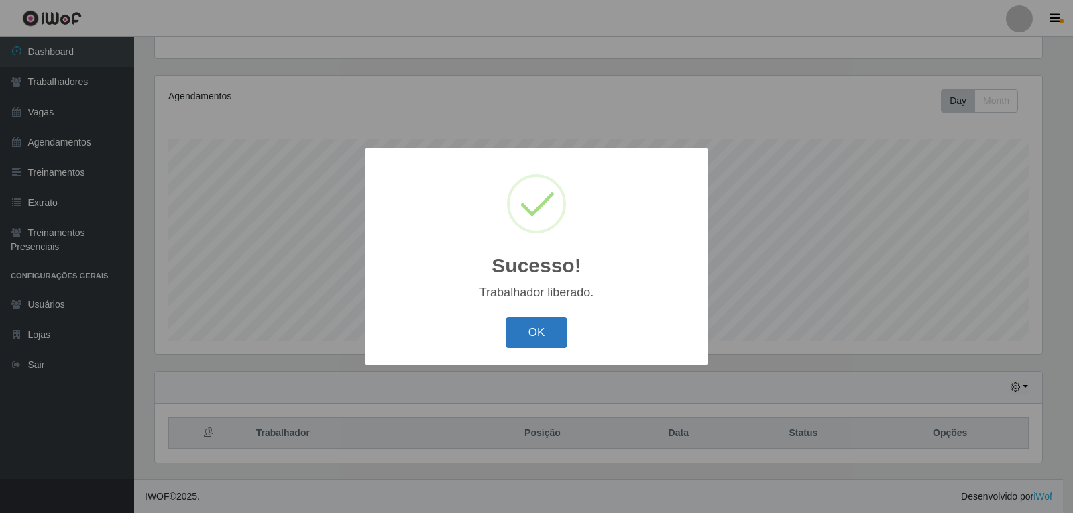
click at [540, 344] on button "OK" at bounding box center [536, 333] width 62 height 32
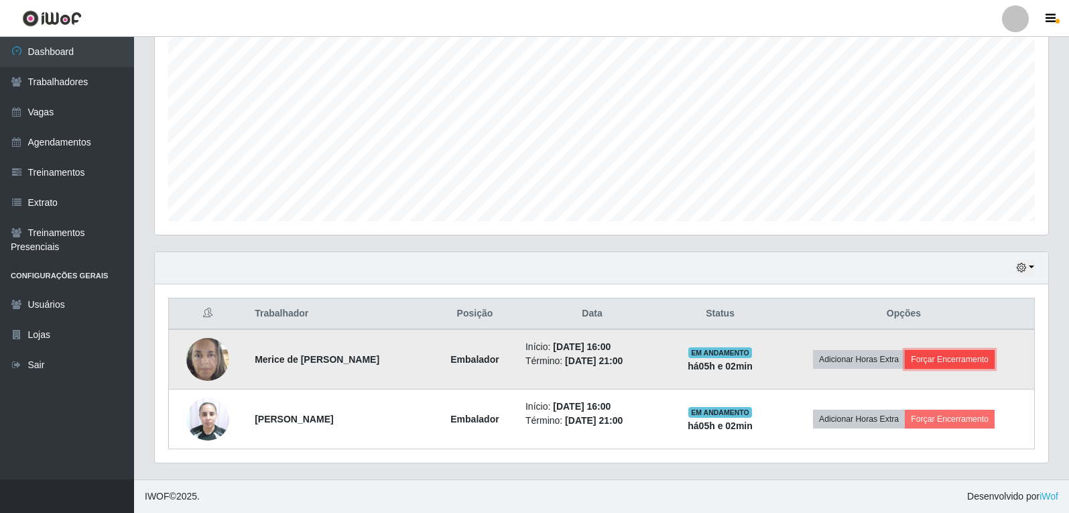
click at [953, 355] on button "Forçar Encerramento" at bounding box center [950, 359] width 90 height 19
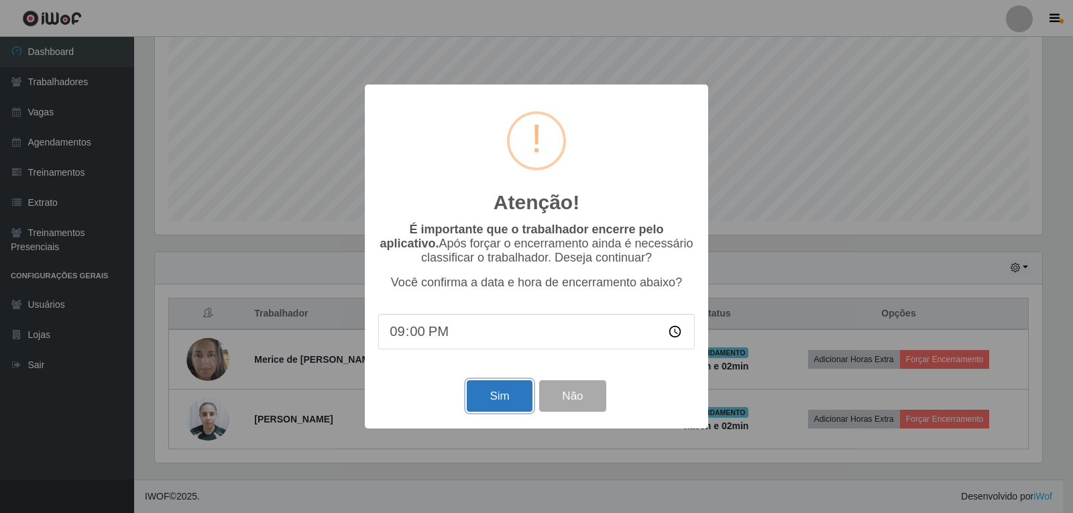
click at [491, 390] on button "Sim" at bounding box center [499, 396] width 65 height 32
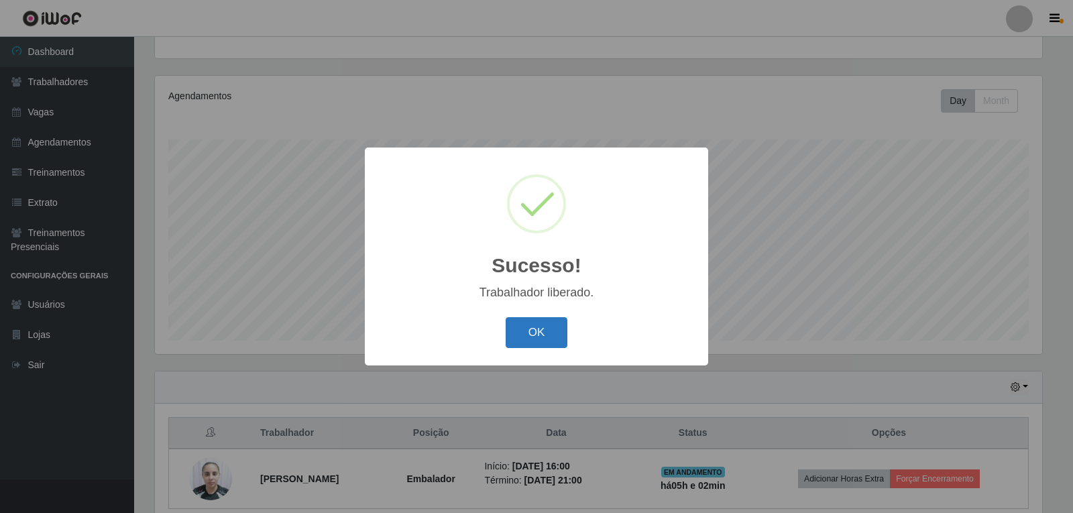
click at [548, 344] on button "OK" at bounding box center [536, 333] width 62 height 32
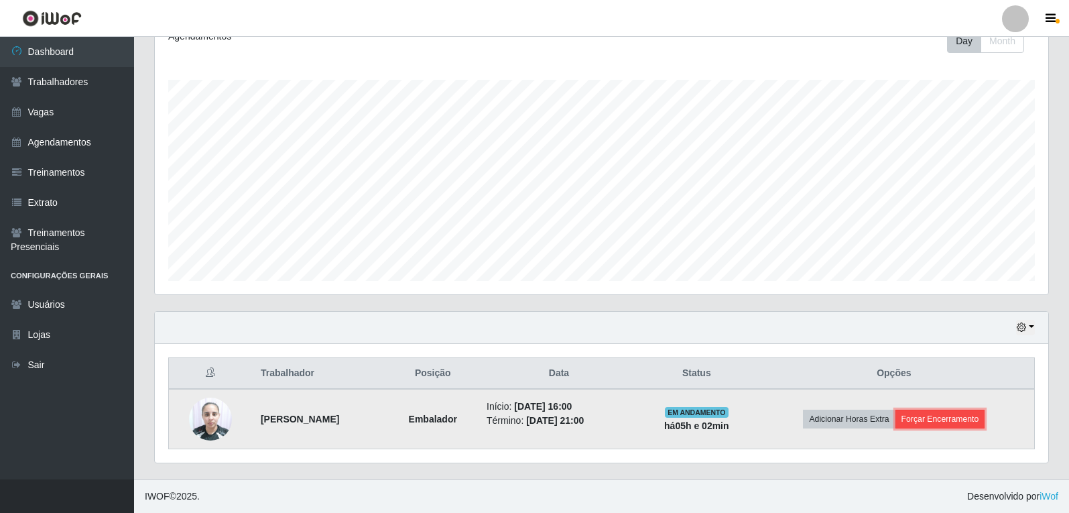
click at [965, 416] on button "Forçar Encerramento" at bounding box center [941, 419] width 90 height 19
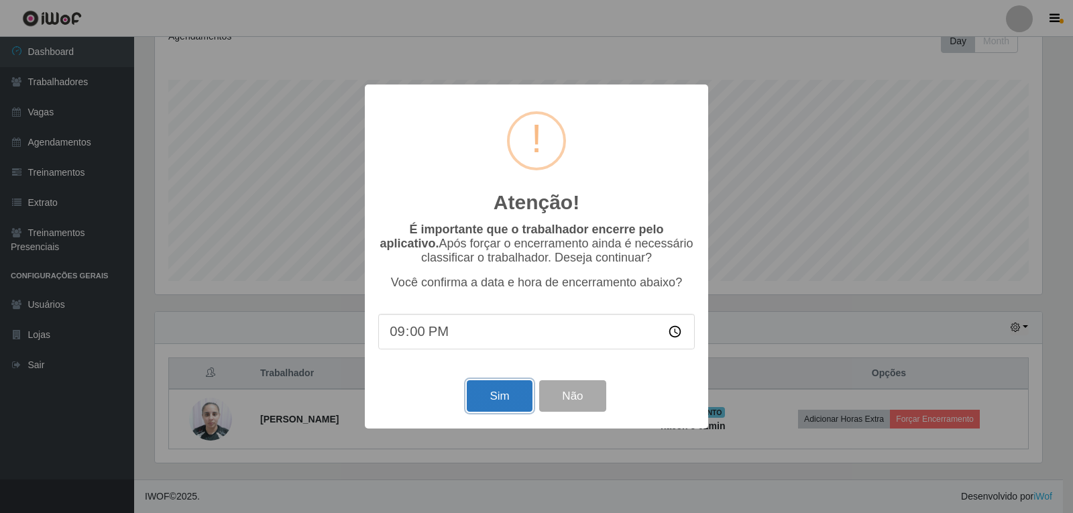
click at [494, 404] on button "Sim" at bounding box center [499, 396] width 65 height 32
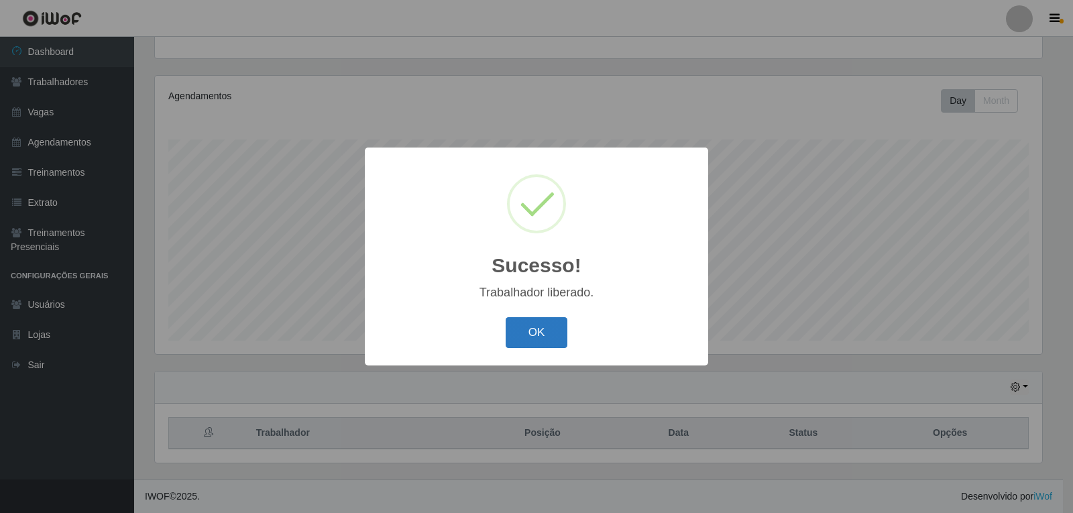
click at [544, 348] on button "OK" at bounding box center [536, 333] width 62 height 32
